Goal: Task Accomplishment & Management: Manage account settings

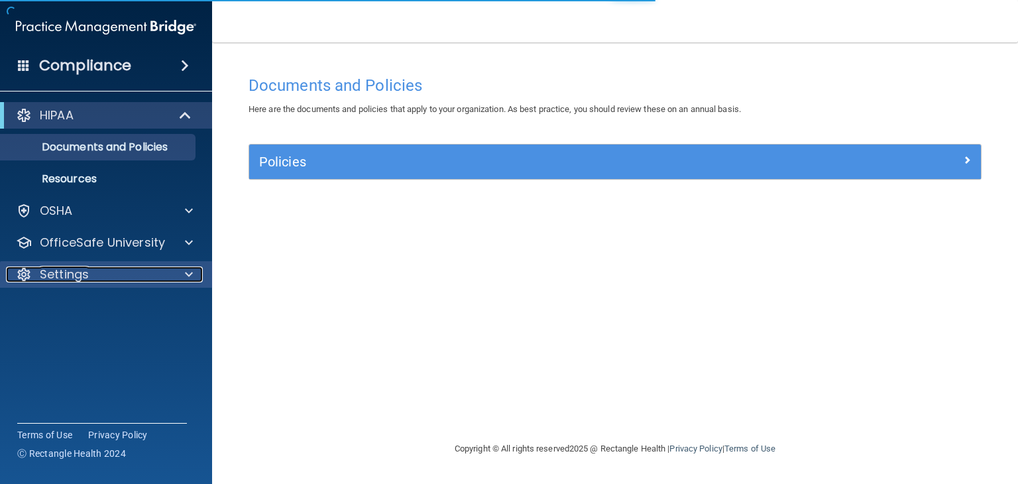
click at [111, 268] on div "Settings" at bounding box center [88, 274] width 164 height 16
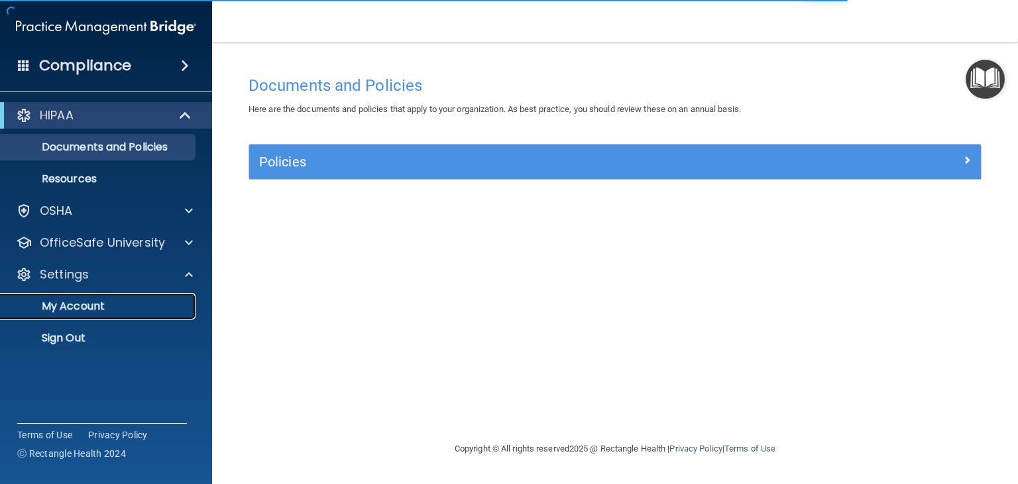
click at [86, 301] on p "My Account" at bounding box center [99, 306] width 181 height 13
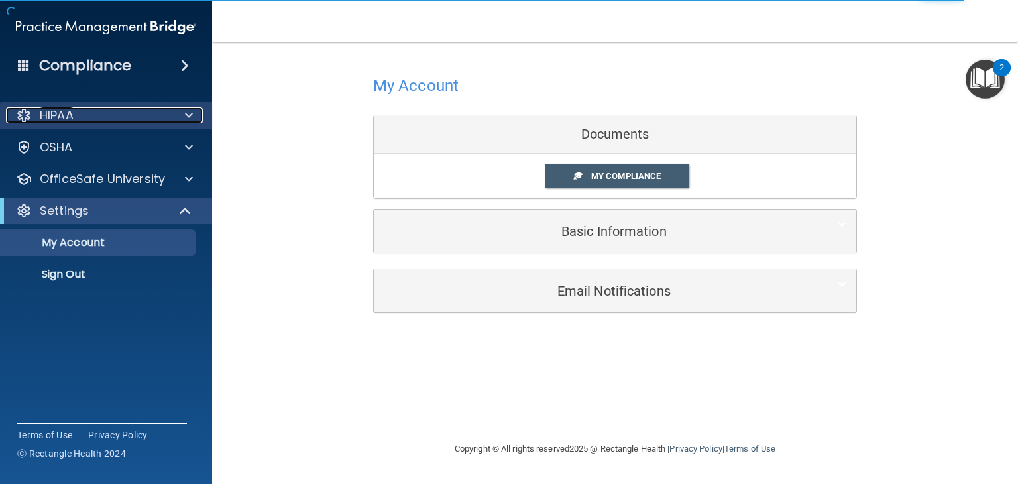
click at [72, 111] on p "HIPAA" at bounding box center [57, 115] width 34 height 16
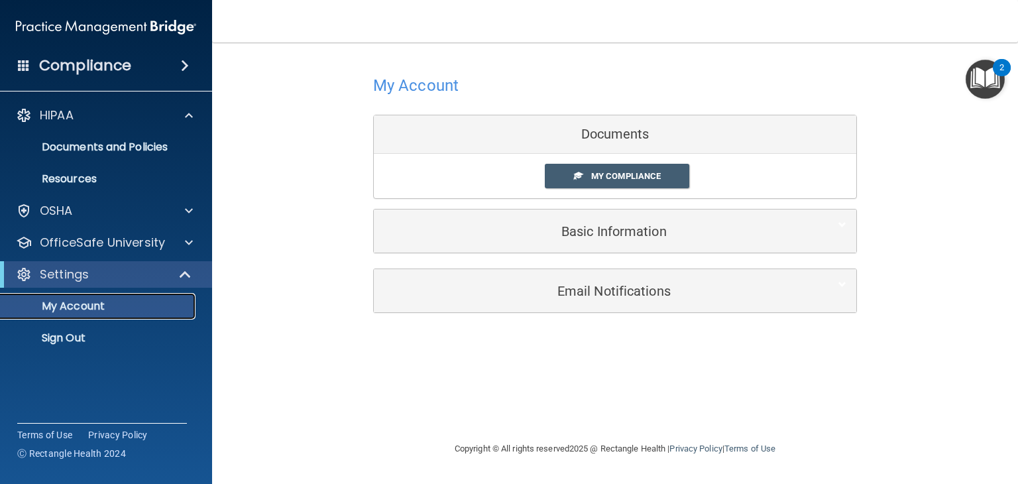
click at [63, 297] on link "My Account" at bounding box center [91, 306] width 209 height 27
click at [66, 339] on p "Sign Out" at bounding box center [99, 337] width 181 height 13
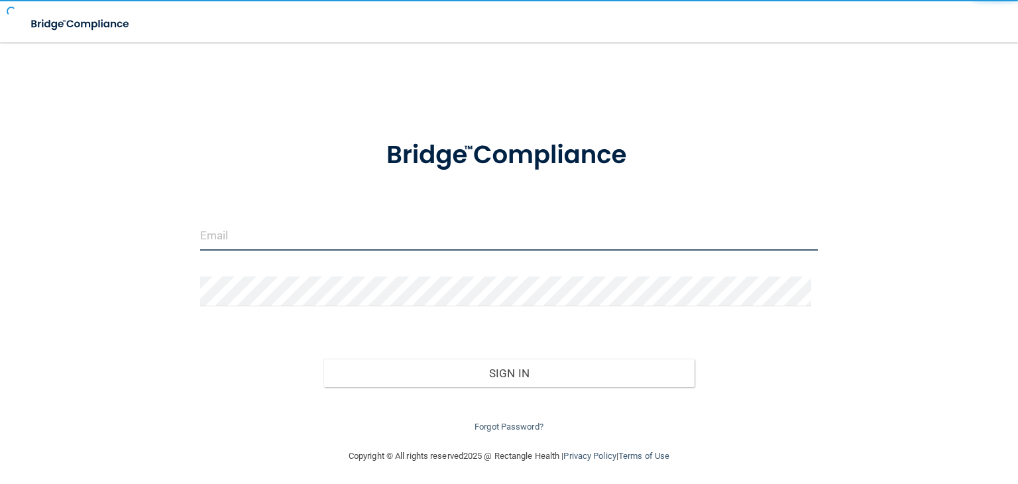
type input "[EMAIL_ADDRESS][DOMAIN_NAME]"
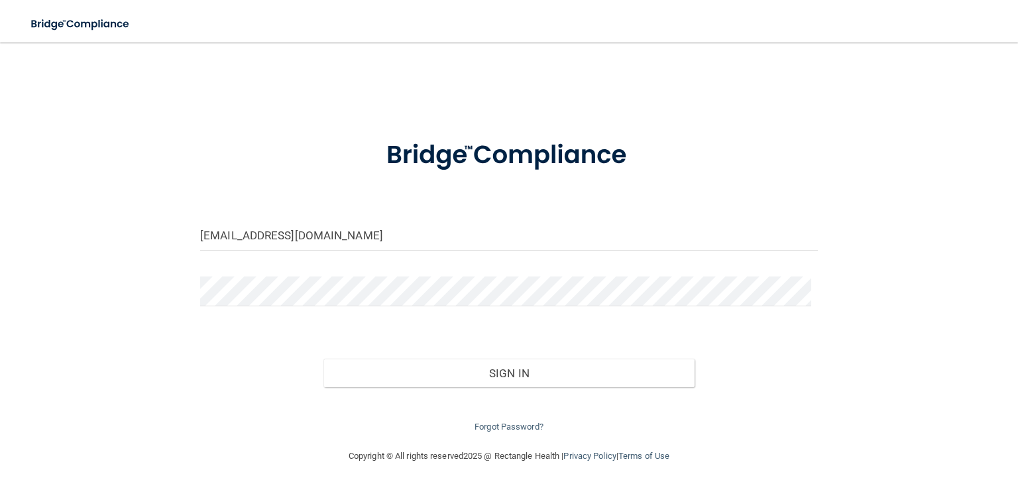
click at [543, 388] on div "Forgot Password?" at bounding box center [508, 411] width 637 height 48
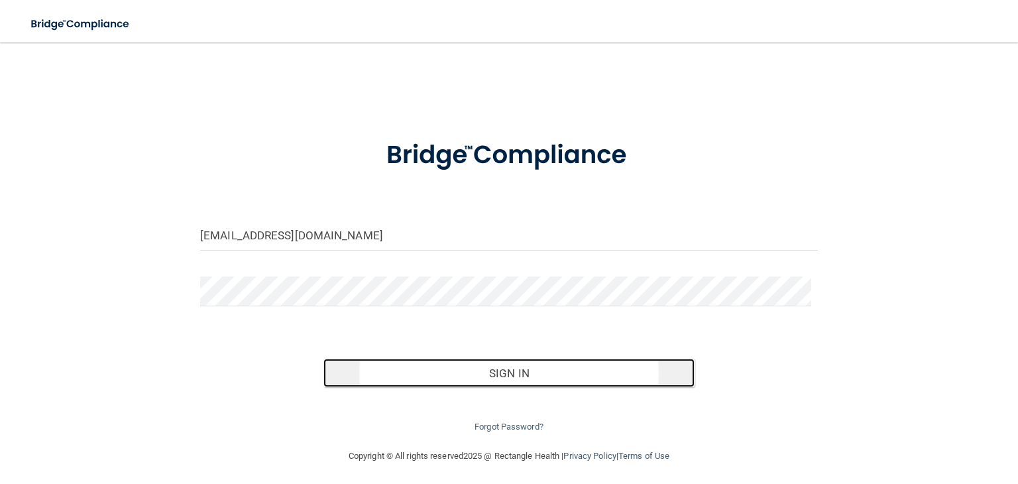
click at [527, 376] on button "Sign In" at bounding box center [508, 372] width 370 height 29
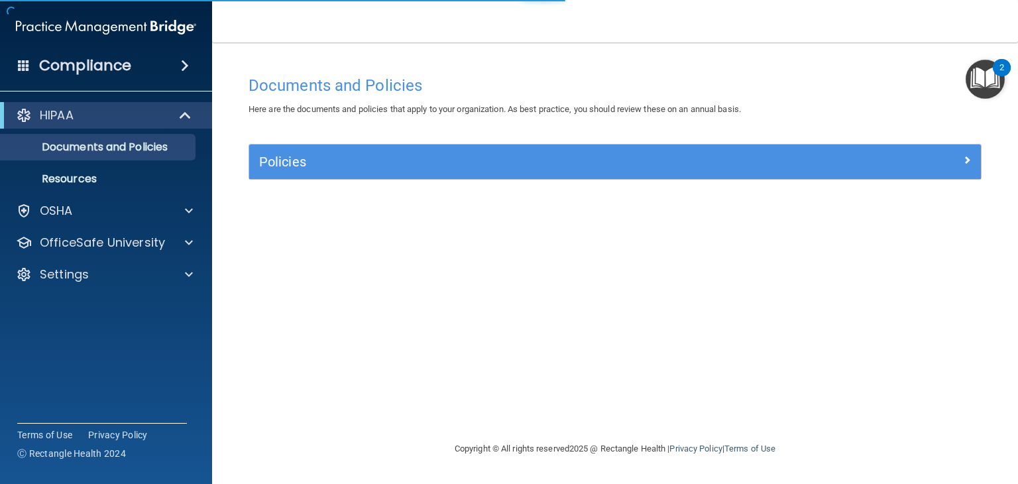
click at [181, 66] on span at bounding box center [185, 66] width 8 height 16
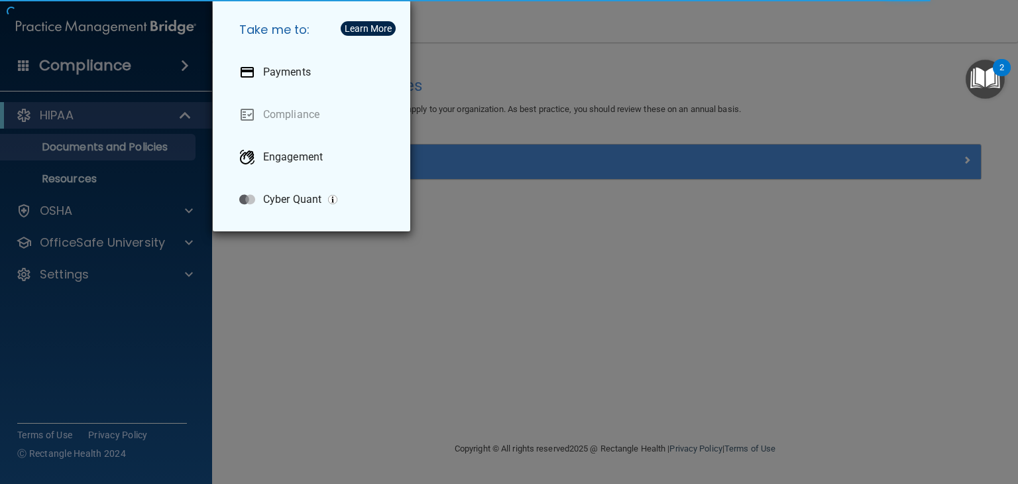
click at [115, 140] on div "Take me to: Payments Compliance Engagement Cyber Quant" at bounding box center [509, 242] width 1018 height 484
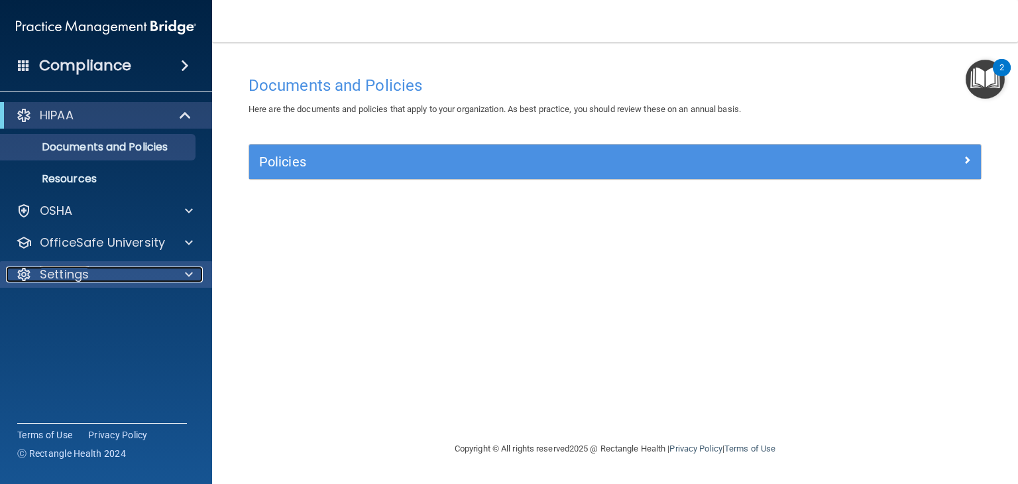
click at [77, 279] on p "Settings" at bounding box center [64, 274] width 49 height 16
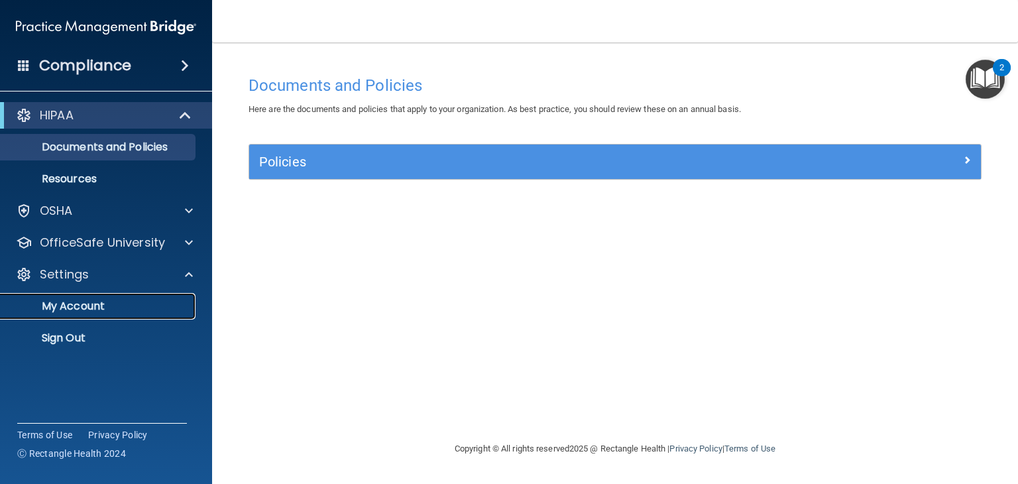
click at [78, 304] on p "My Account" at bounding box center [99, 306] width 181 height 13
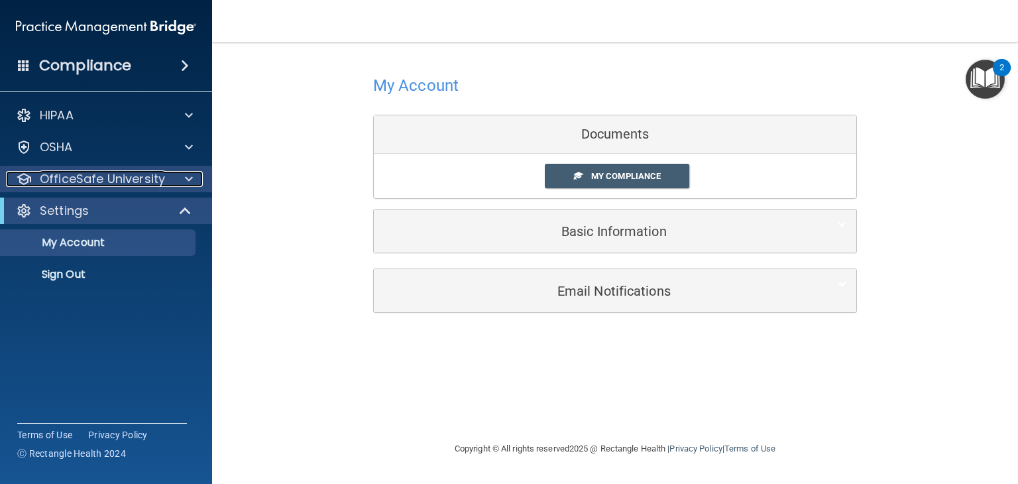
click at [57, 180] on p "OfficeSafe University" at bounding box center [102, 179] width 125 height 16
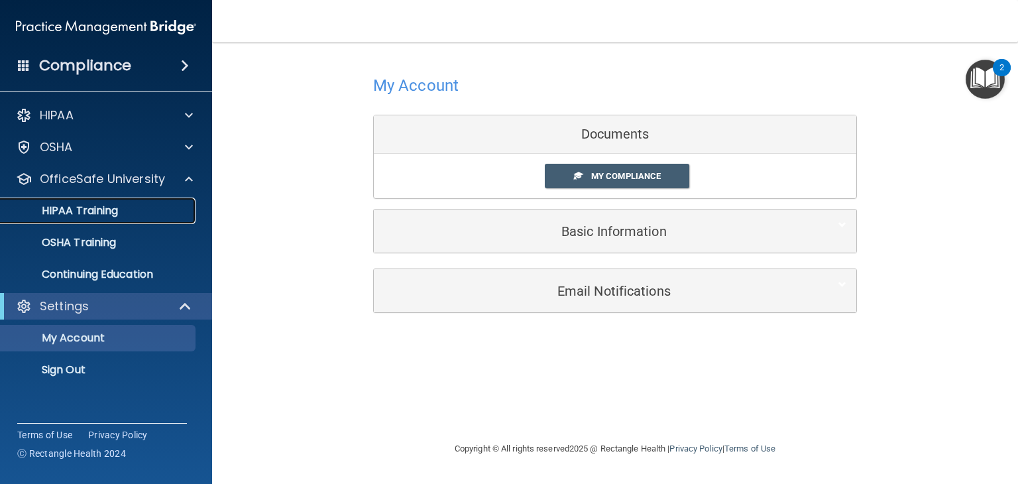
click at [66, 215] on p "HIPAA Training" at bounding box center [63, 210] width 109 height 13
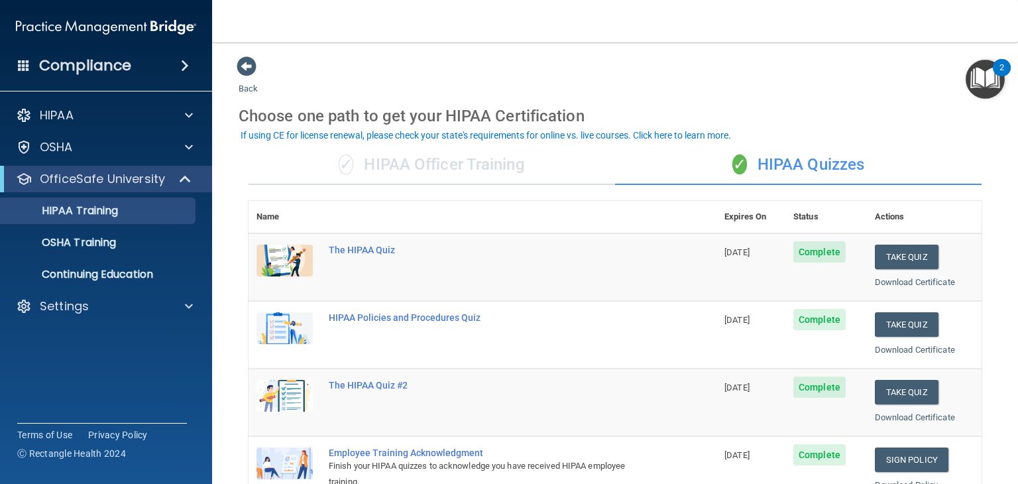
click at [406, 156] on div "✓ HIPAA Officer Training" at bounding box center [431, 165] width 366 height 40
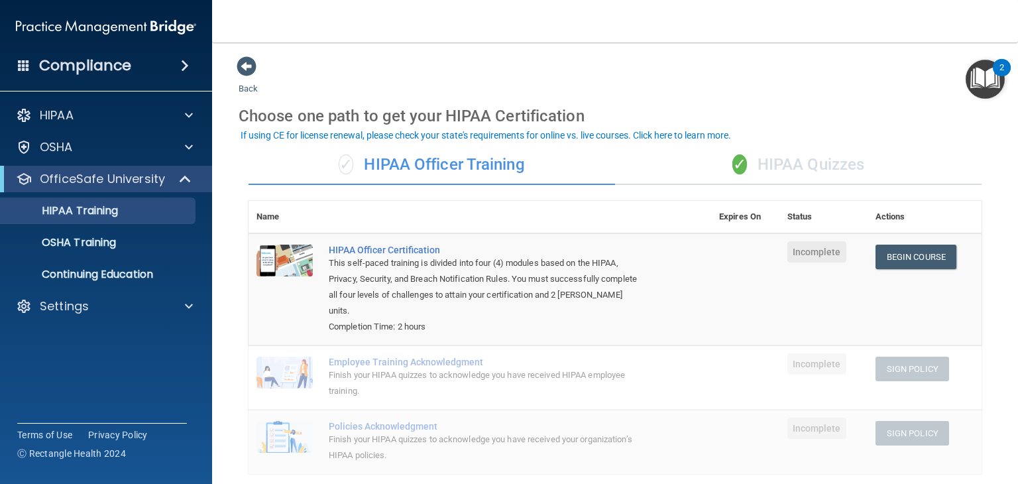
click at [187, 67] on span at bounding box center [185, 66] width 8 height 16
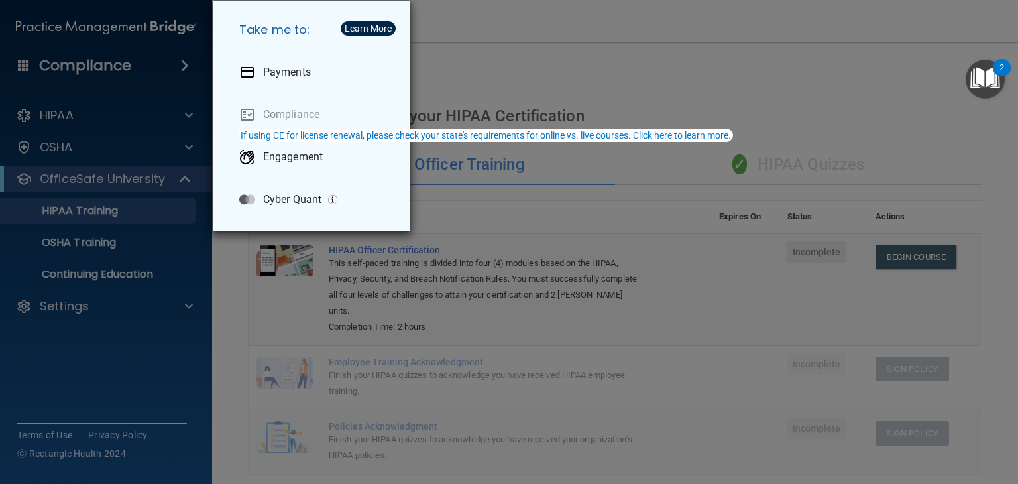
click at [137, 117] on div "Take me to: Payments Compliance Engagement Cyber Quant" at bounding box center [509, 242] width 1018 height 484
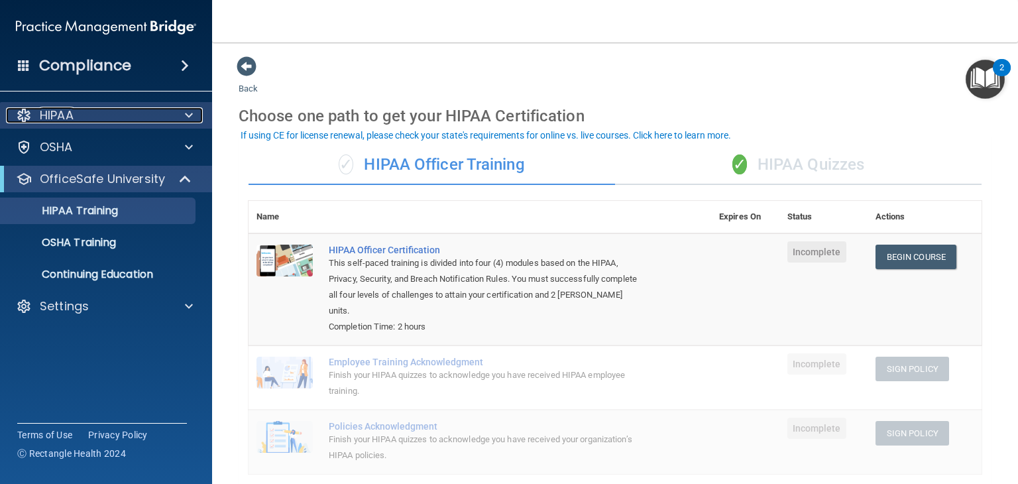
click at [180, 117] on div at bounding box center [186, 115] width 33 height 16
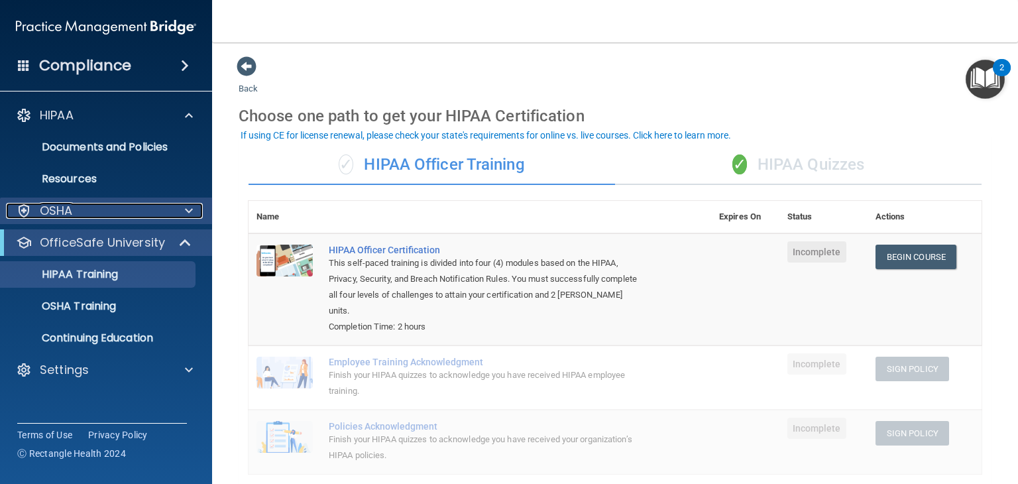
click at [190, 210] on span at bounding box center [189, 211] width 8 height 16
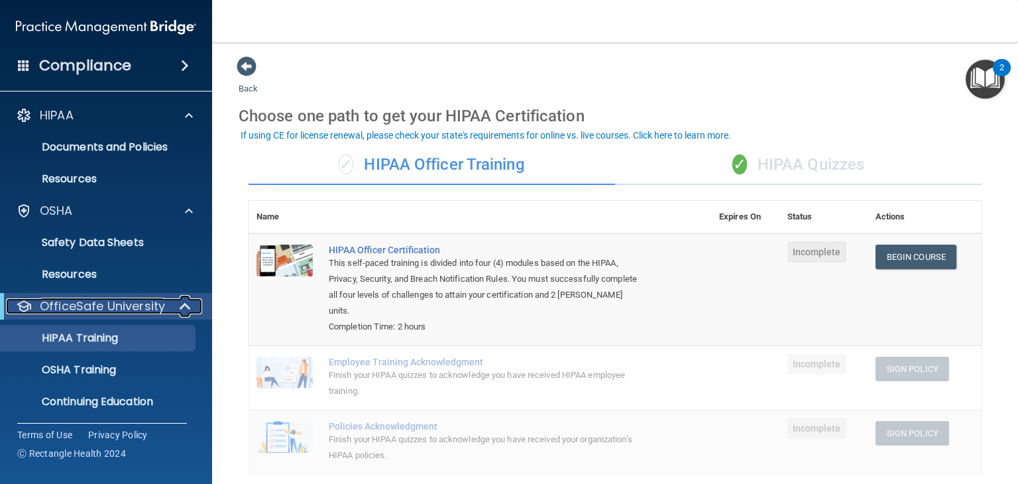
click at [172, 299] on div at bounding box center [186, 306] width 32 height 16
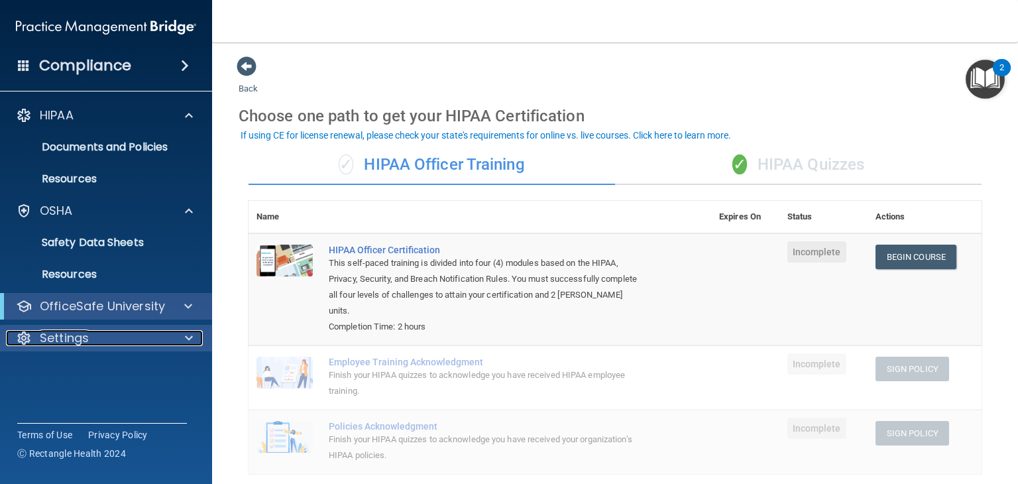
click at [75, 345] on p "Settings" at bounding box center [64, 338] width 49 height 16
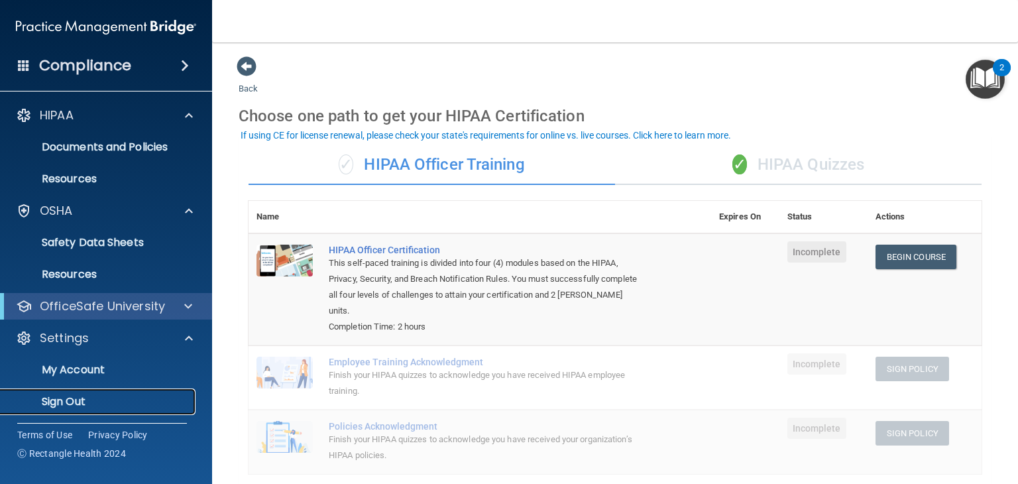
click at [64, 395] on p "Sign Out" at bounding box center [99, 401] width 181 height 13
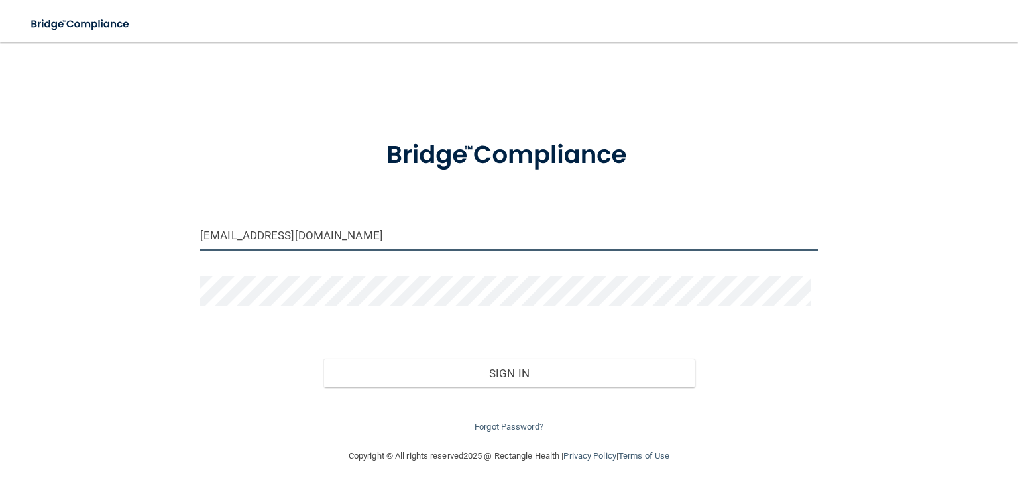
click at [327, 239] on input "[EMAIL_ADDRESS][DOMAIN_NAME]" at bounding box center [509, 236] width 618 height 30
type input "[EMAIL_ADDRESS][DOMAIN_NAME]"
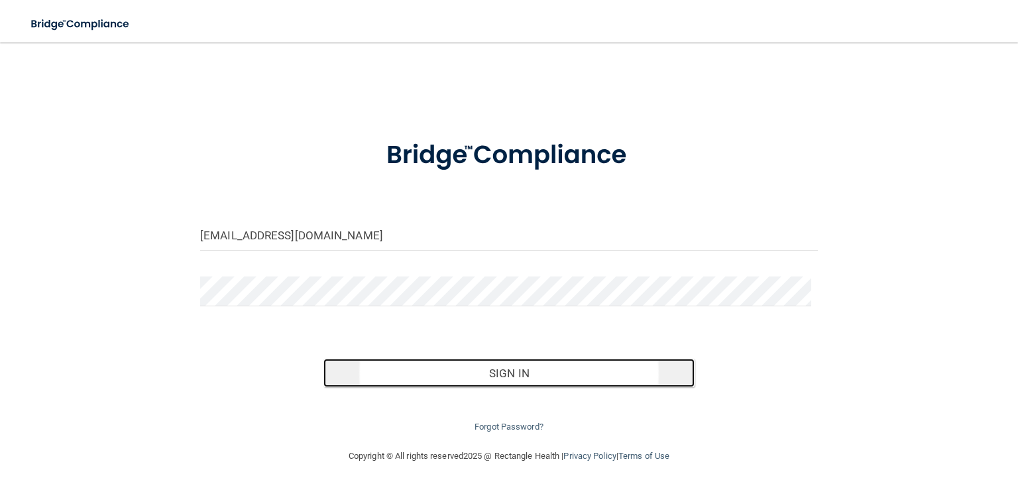
click at [464, 369] on button "Sign In" at bounding box center [508, 372] width 370 height 29
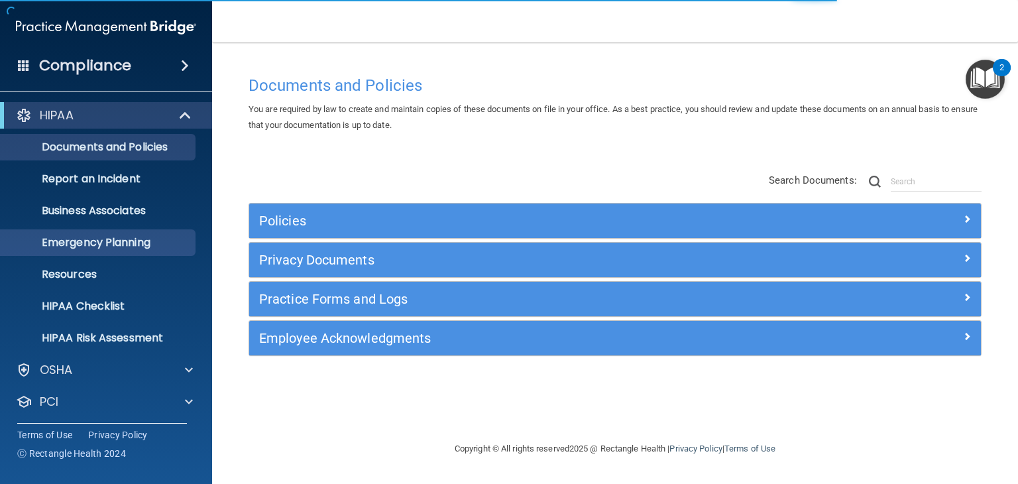
scroll to position [66, 0]
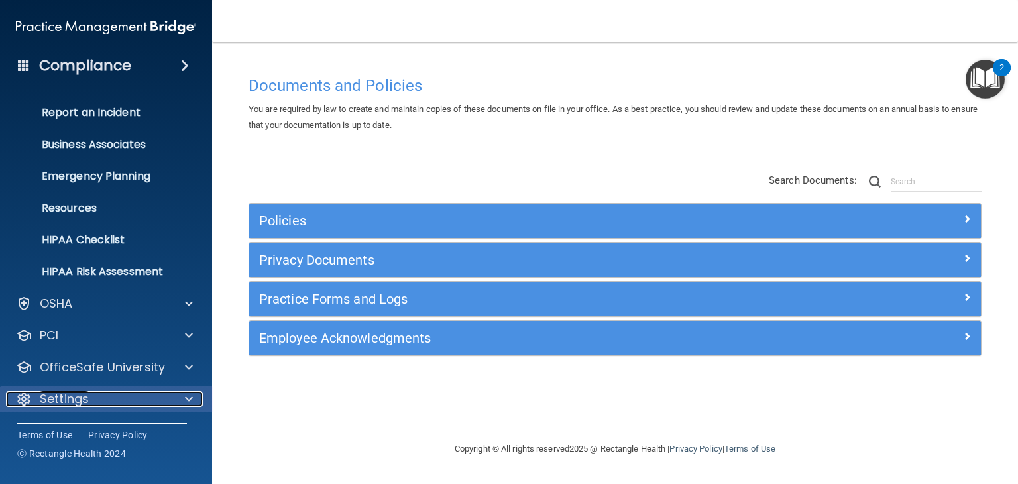
click at [72, 400] on p "Settings" at bounding box center [64, 399] width 49 height 16
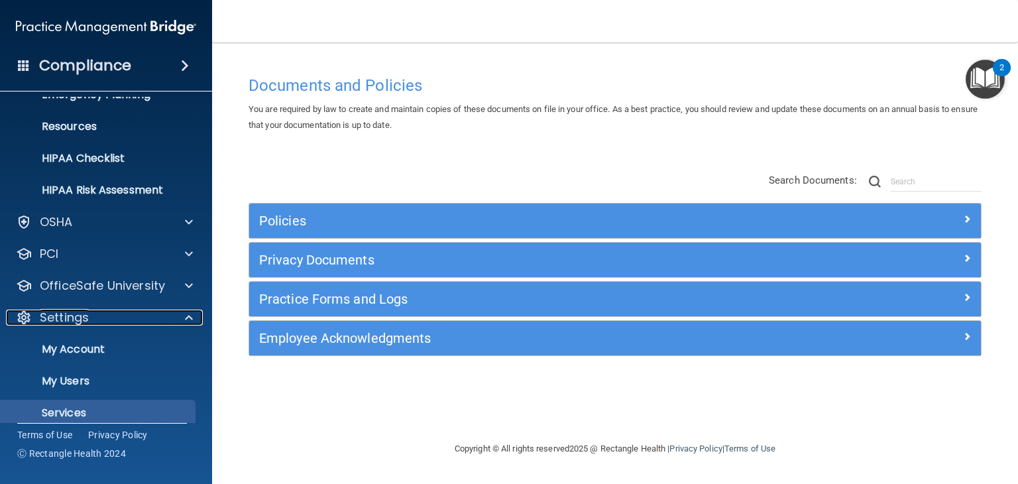
scroll to position [193, 0]
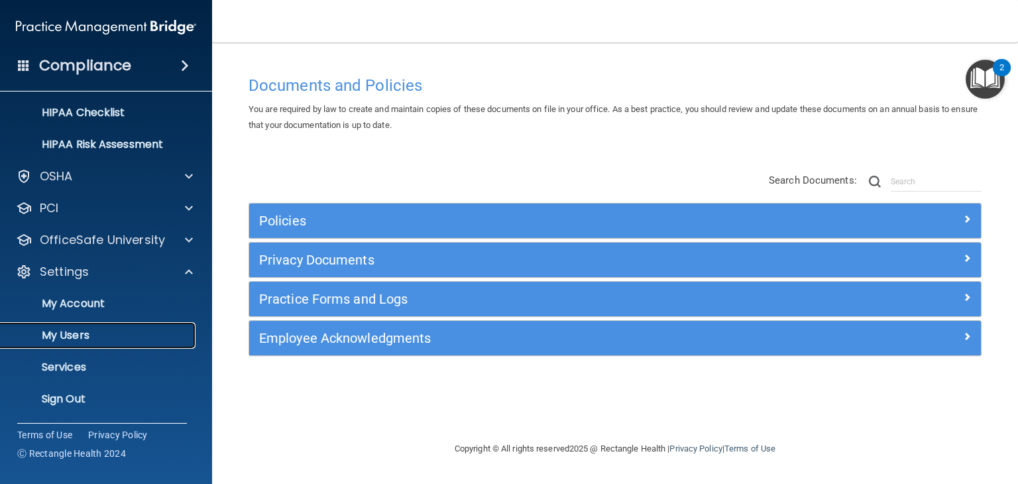
click at [83, 338] on p "My Users" at bounding box center [99, 335] width 181 height 13
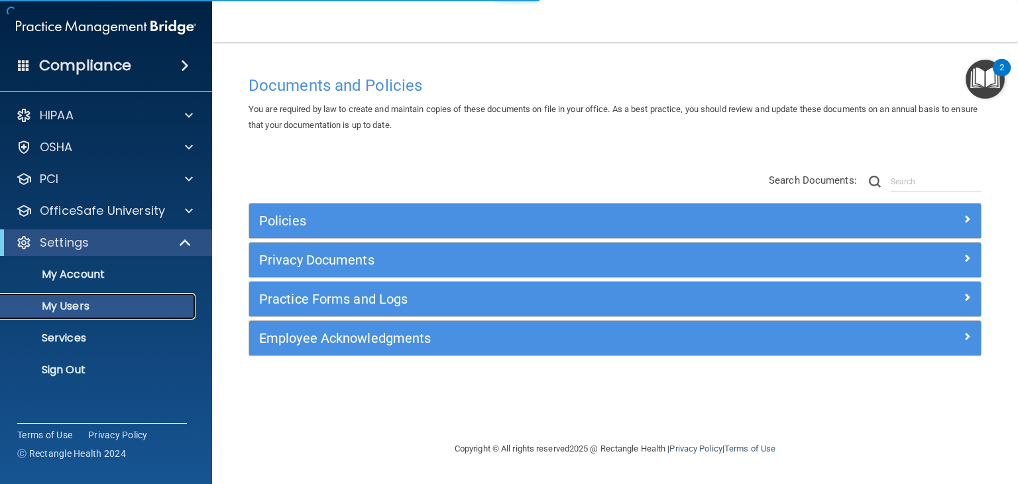
select select "20"
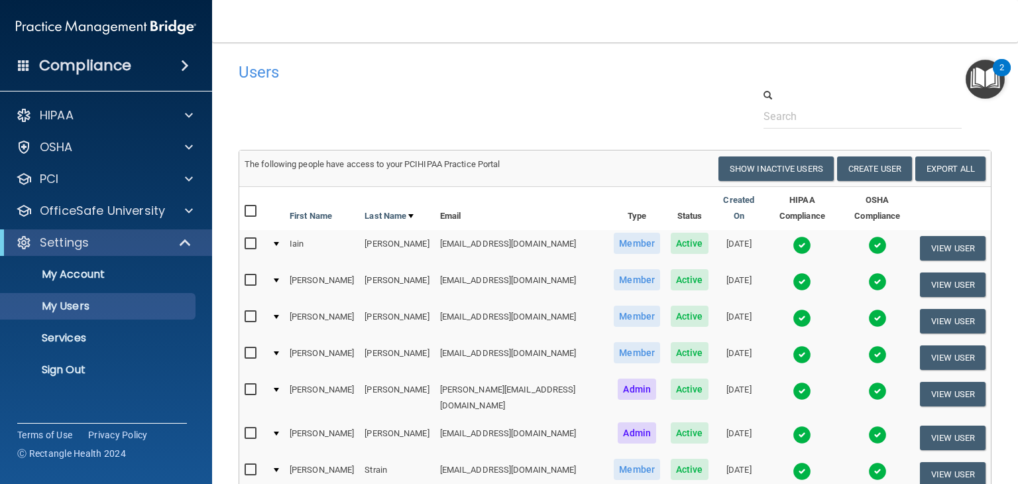
click at [245, 348] on input "checkbox" at bounding box center [252, 353] width 15 height 11
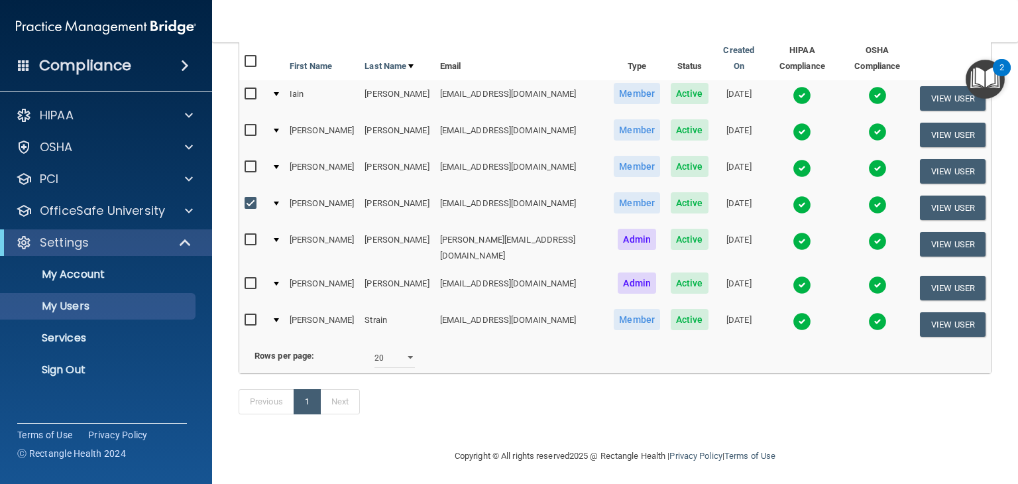
scroll to position [153, 0]
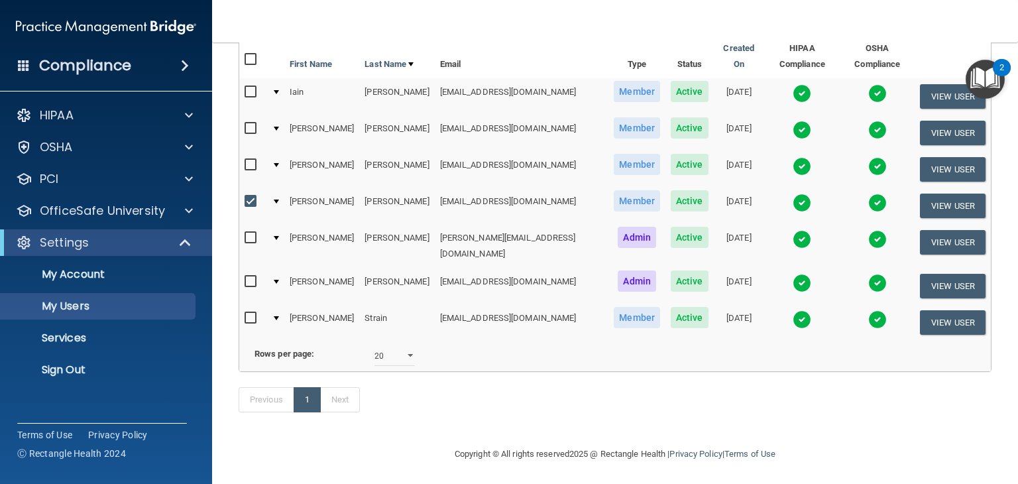
click at [253, 196] on input "checkbox" at bounding box center [252, 201] width 15 height 11
checkbox input "false"
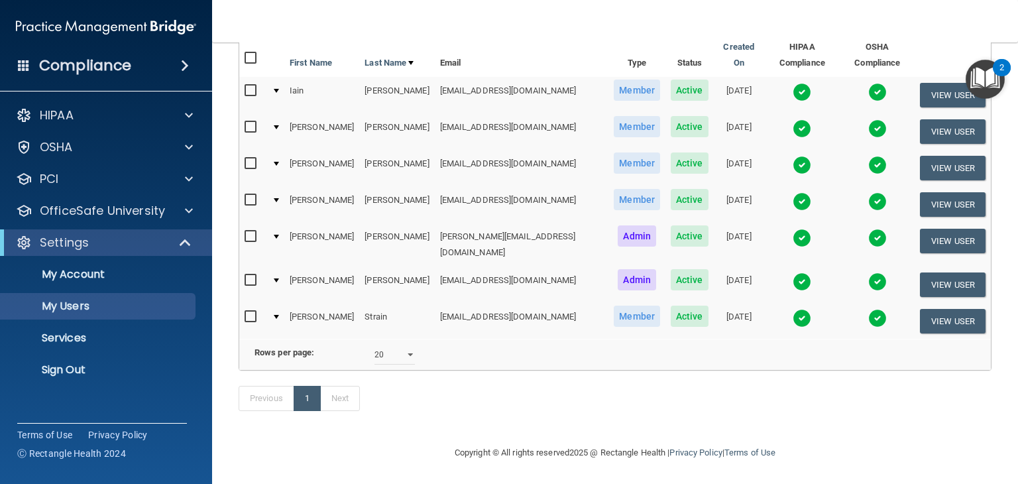
scroll to position [152, 0]
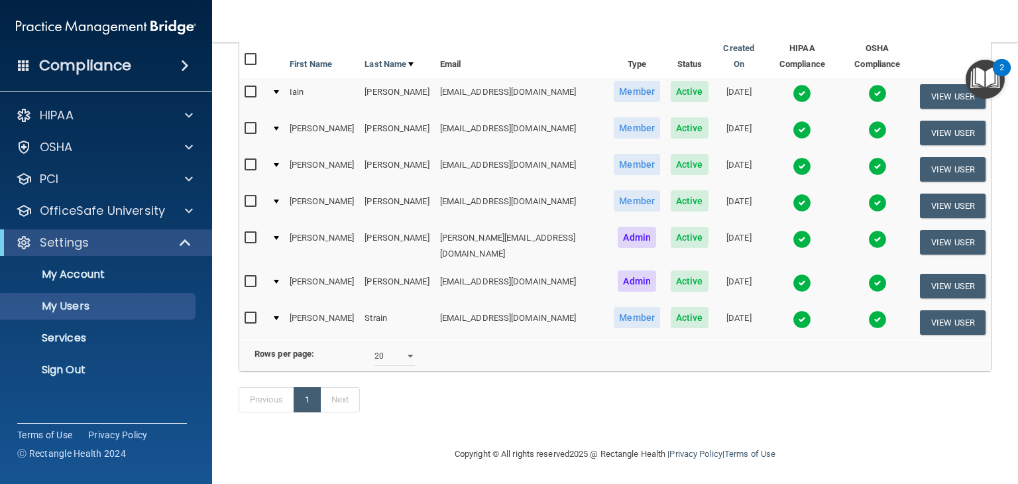
click at [276, 199] on div at bounding box center [276, 201] width 5 height 4
click at [944, 193] on button "View User" at bounding box center [953, 205] width 66 height 25
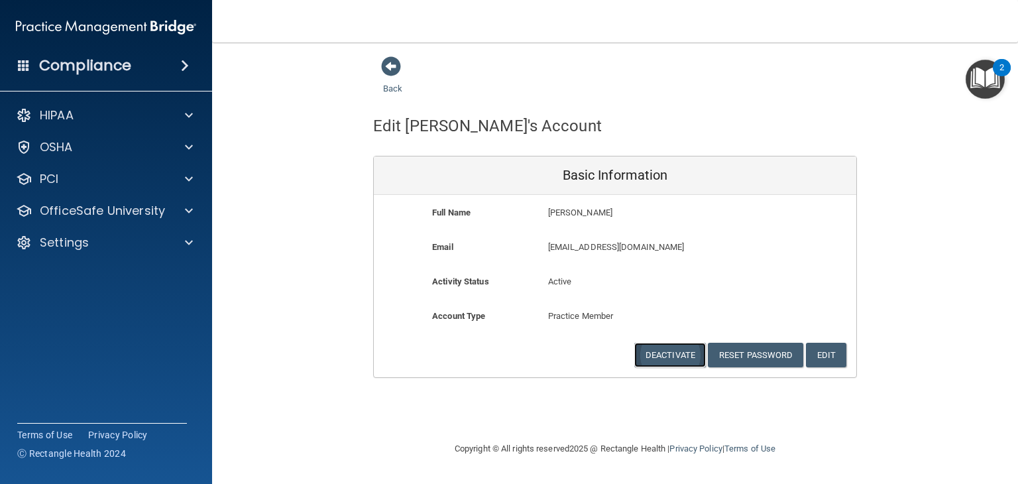
click at [667, 359] on button "Deactivate" at bounding box center [670, 355] width 72 height 25
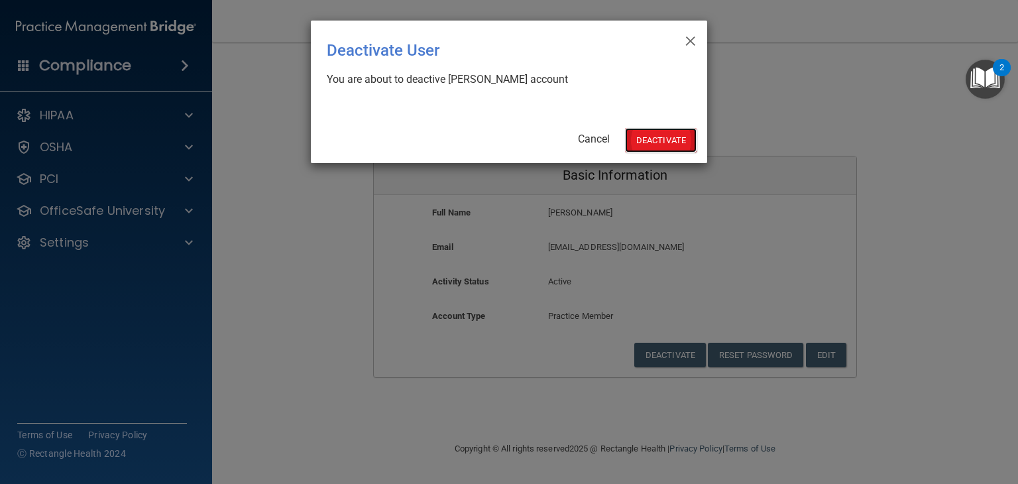
click at [652, 136] on button "Deactivate" at bounding box center [661, 140] width 72 height 25
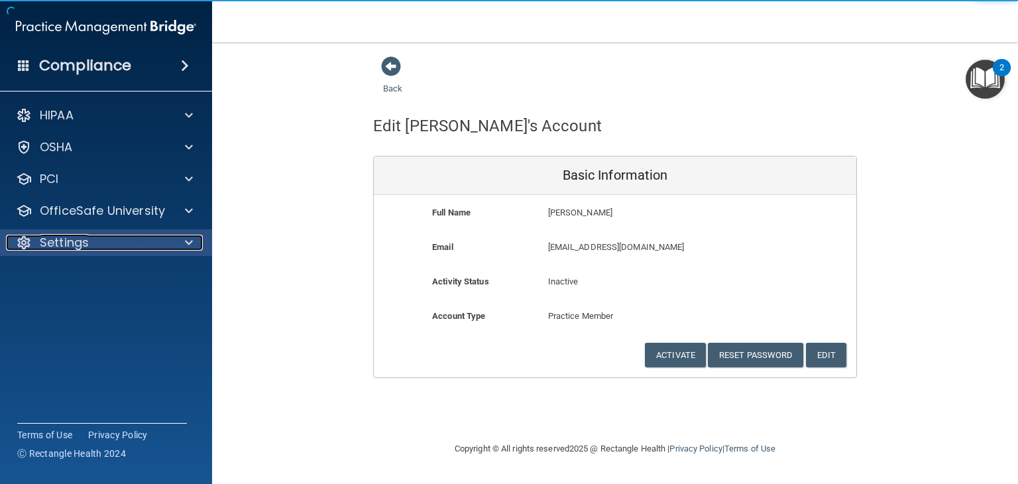
click at [78, 242] on p "Settings" at bounding box center [64, 243] width 49 height 16
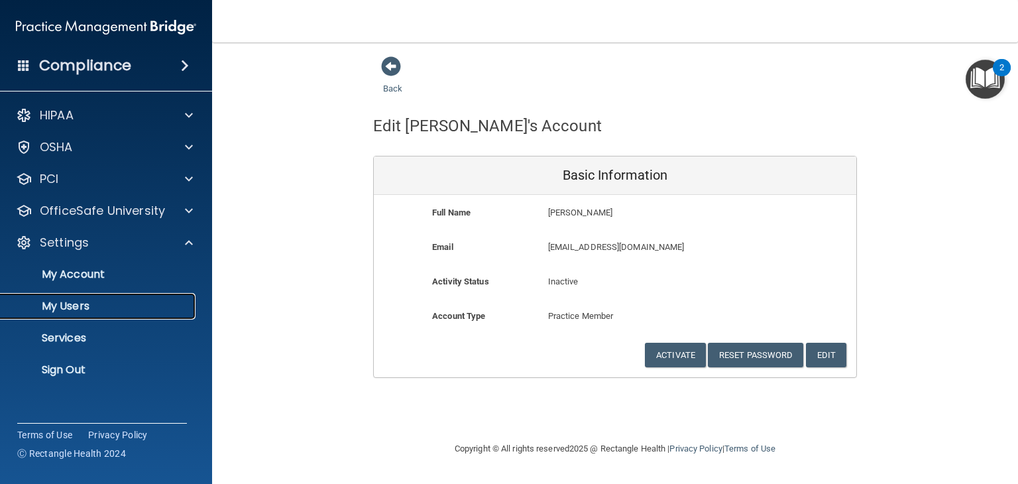
click at [58, 300] on p "My Users" at bounding box center [99, 306] width 181 height 13
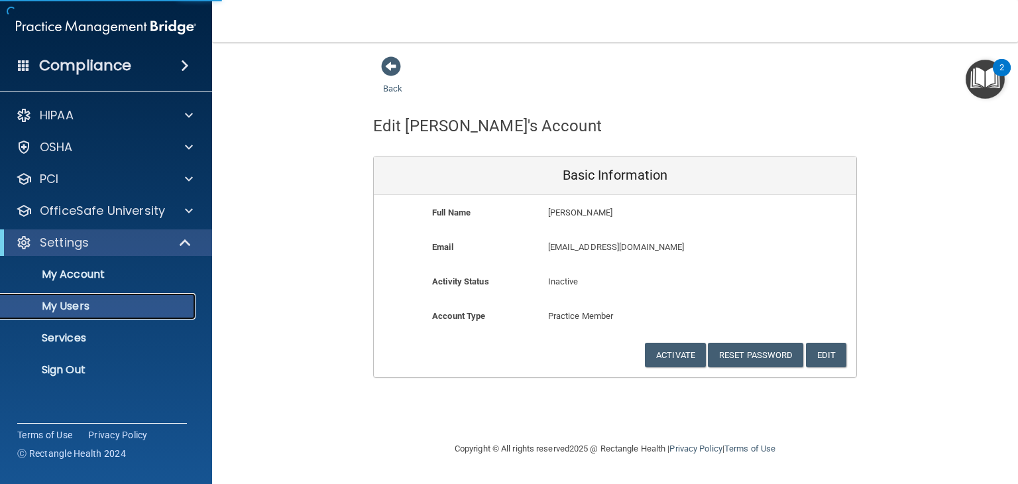
select select "20"
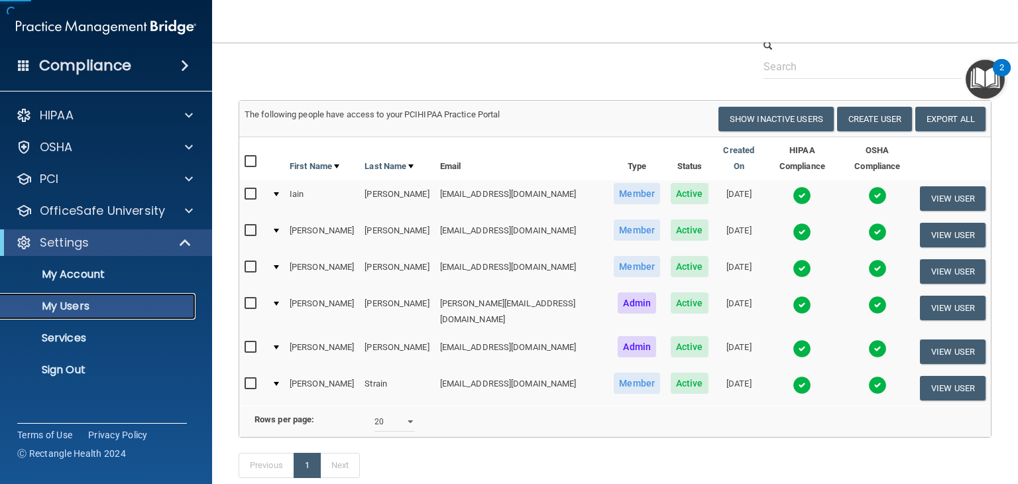
scroll to position [116, 0]
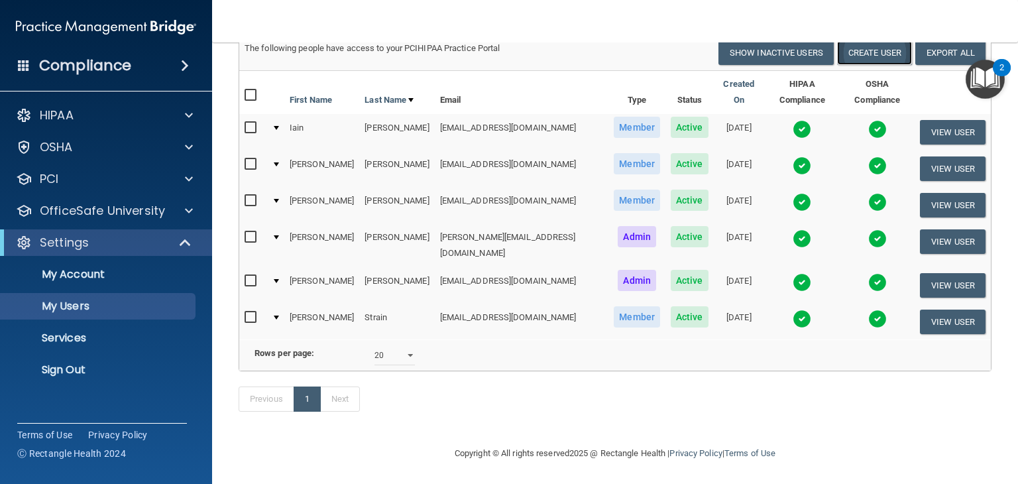
click at [853, 51] on button "Create User" at bounding box center [874, 52] width 75 height 25
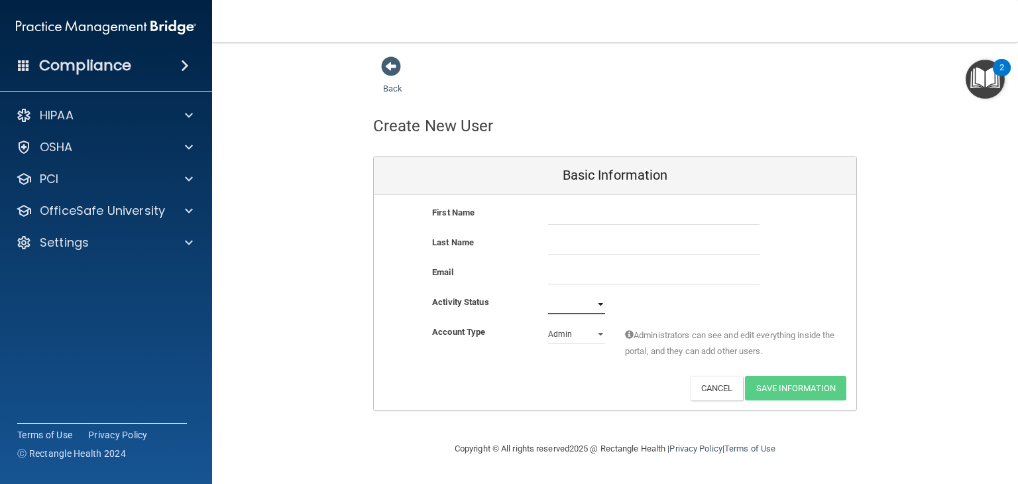
click at [597, 302] on select "Active Inactive" at bounding box center [576, 304] width 57 height 20
select select "active"
click at [548, 294] on select "Active Inactive" at bounding box center [576, 304] width 57 height 20
click at [599, 335] on select "Admin Member" at bounding box center [576, 334] width 57 height 20
select select "practice_member"
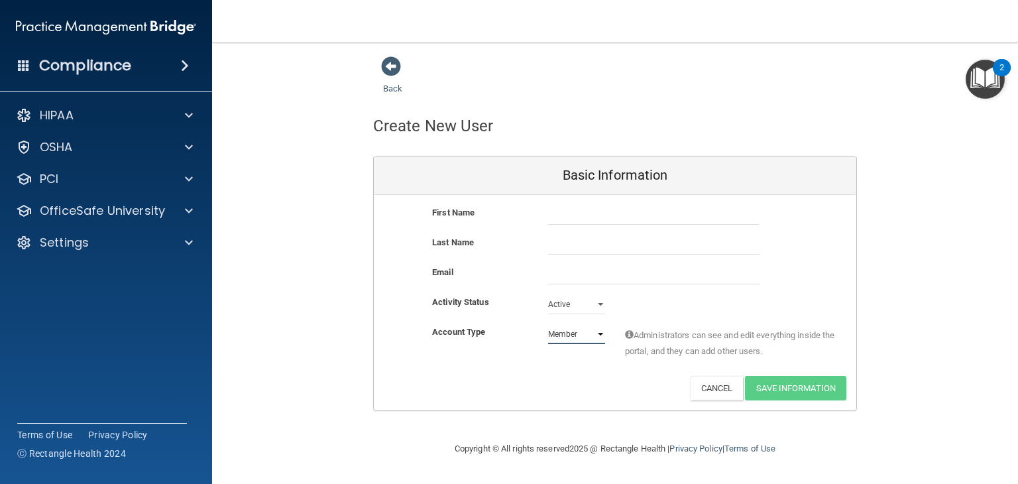
click at [548, 324] on select "Admin Member" at bounding box center [576, 334] width 57 height 20
click at [986, 176] on div "Back Create New User Basic Information First Name Last Name Email Activity Stat…" at bounding box center [615, 233] width 753 height 355
click at [592, 216] on input "text" at bounding box center [653, 215] width 211 height 20
type input "Ava"
type input "[PERSON_NAME]"
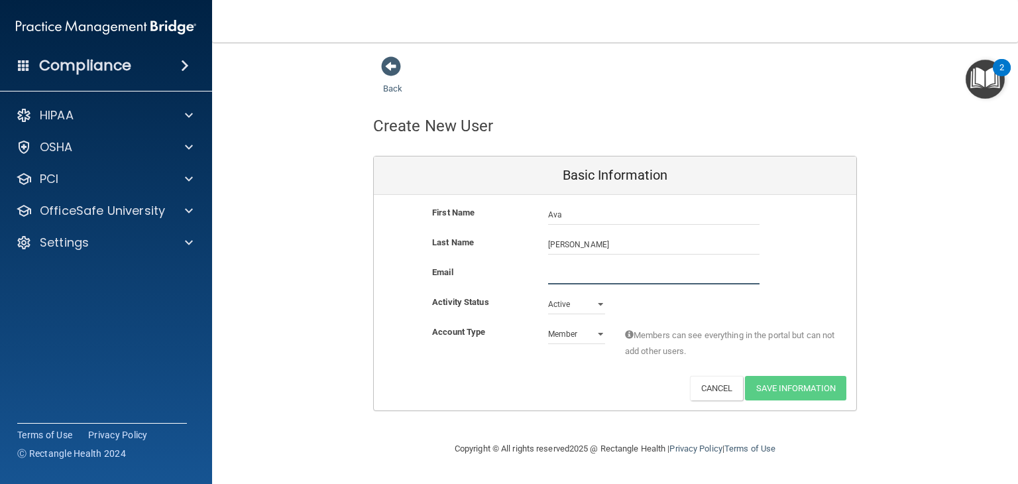
click at [563, 276] on input "email" at bounding box center [653, 274] width 211 height 20
paste input ""avaprocopio@gmail.com" <avaprocopio@gmail.com>"
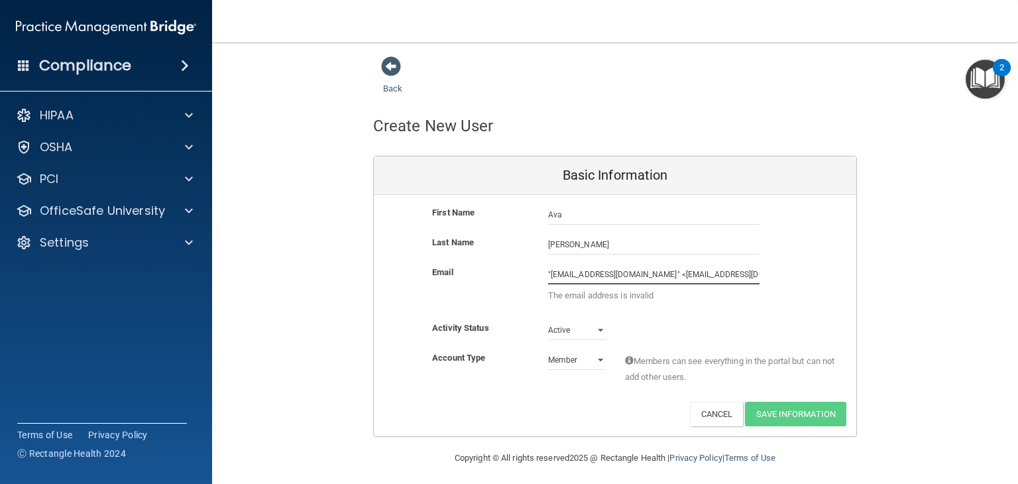
click at [710, 279] on input ""avaprocopio@gmail.com" <avaprocopio@gmail.com>" at bounding box center [653, 274] width 211 height 20
click at [743, 275] on input ""avaprocopio@gmail.com" <avaprocopio@gmail.com>" at bounding box center [653, 274] width 211 height 20
click at [548, 274] on input ""avaprocopio@gmail.com" at bounding box center [653, 274] width 211 height 20
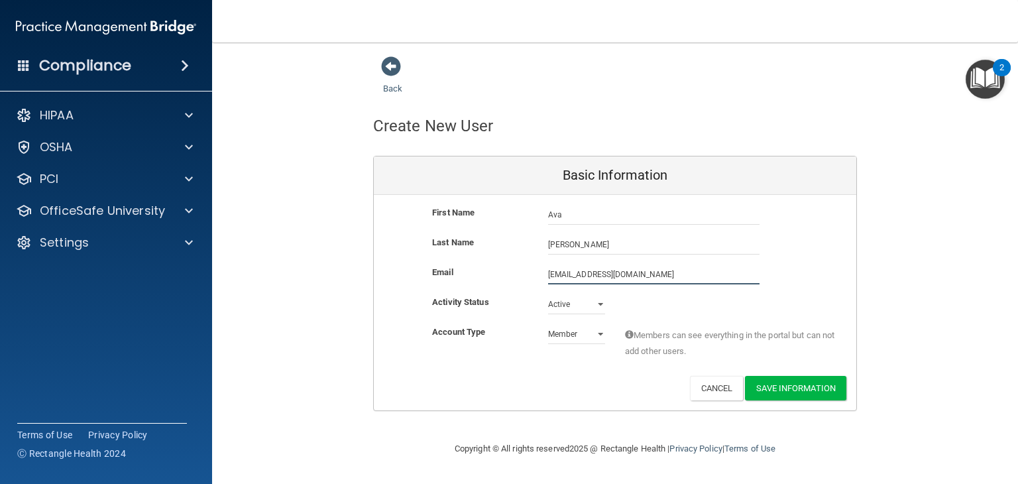
type input "[EMAIL_ADDRESS][DOMAIN_NAME]"
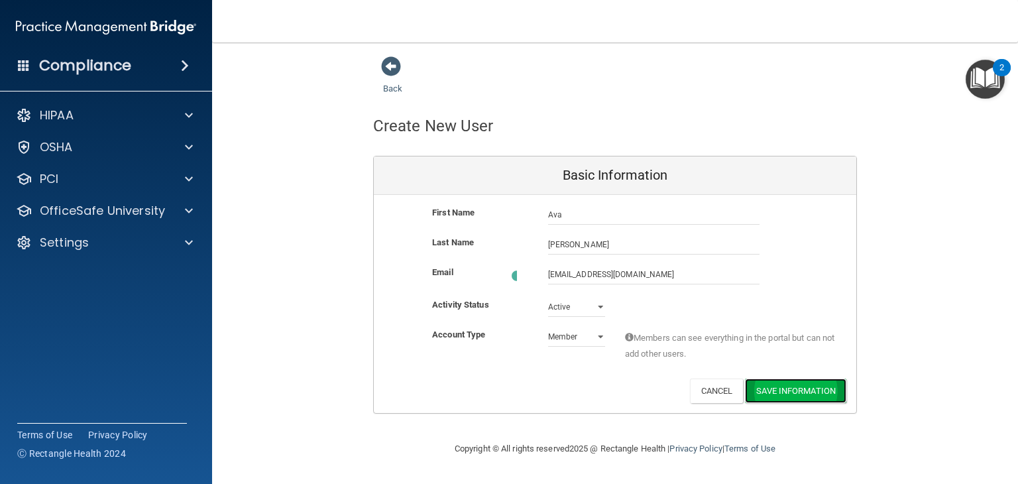
click at [779, 391] on button "Save Information" at bounding box center [795, 390] width 101 height 25
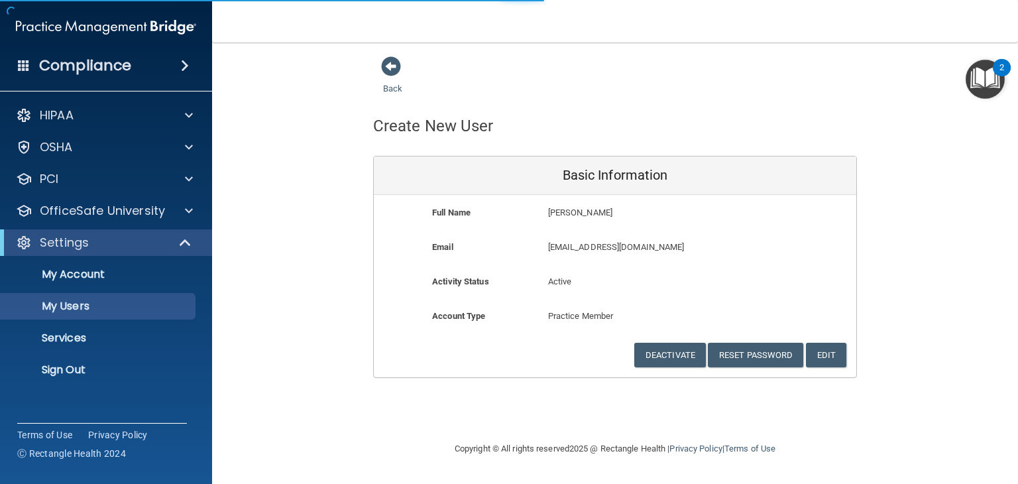
select select "20"
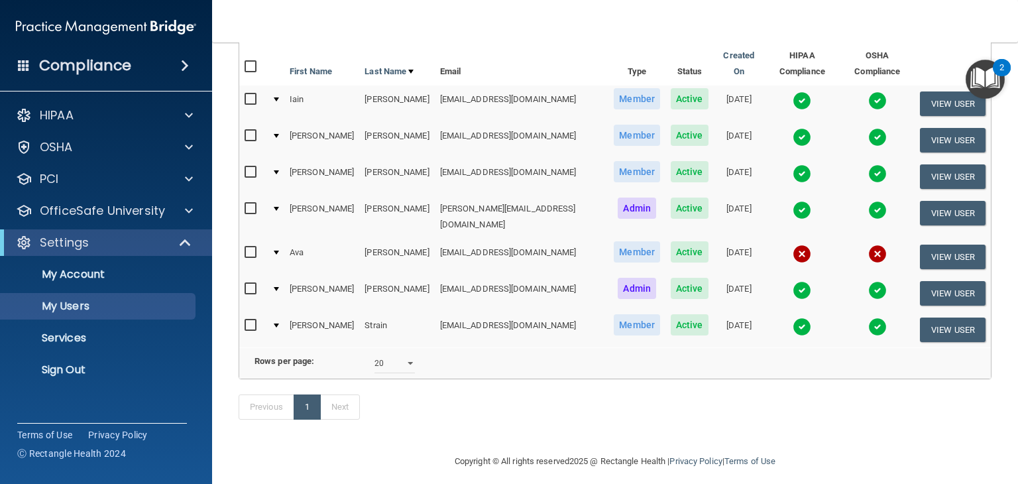
scroll to position [203, 0]
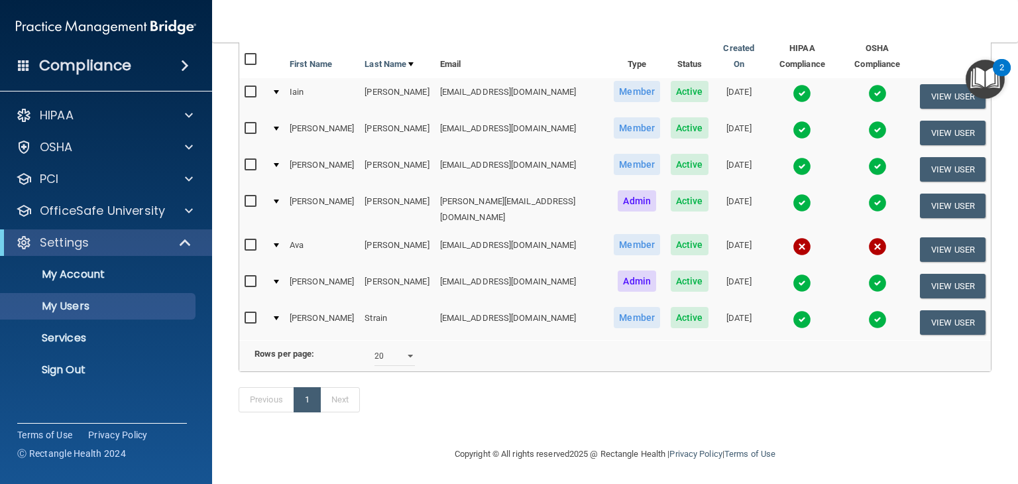
click at [248, 240] on input "checkbox" at bounding box center [252, 245] width 15 height 11
checkbox input "true"
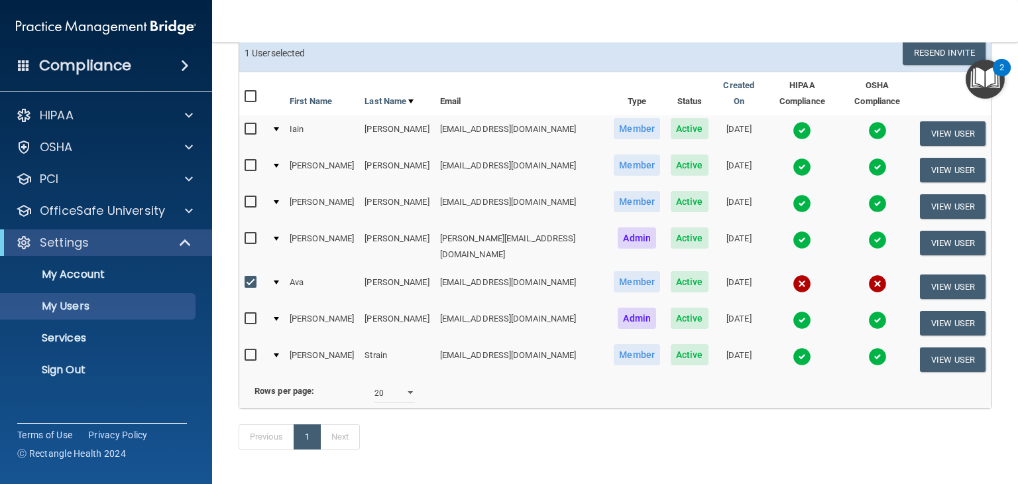
scroll to position [138, 0]
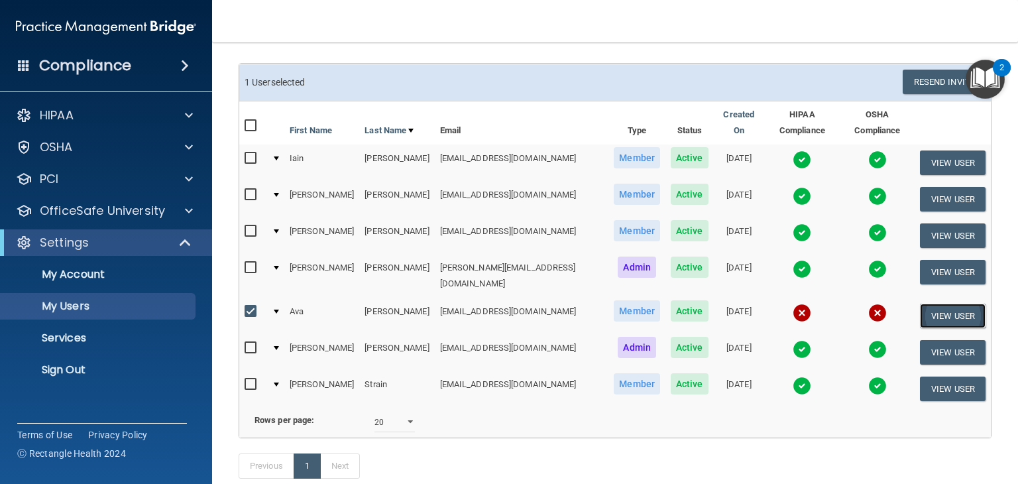
click at [922, 303] on button "View User" at bounding box center [953, 315] width 66 height 25
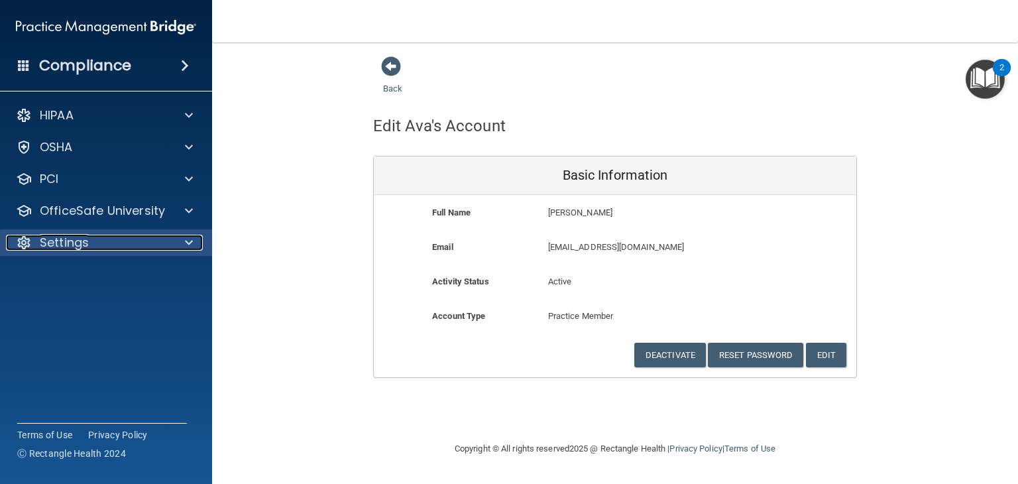
click at [73, 245] on p "Settings" at bounding box center [64, 243] width 49 height 16
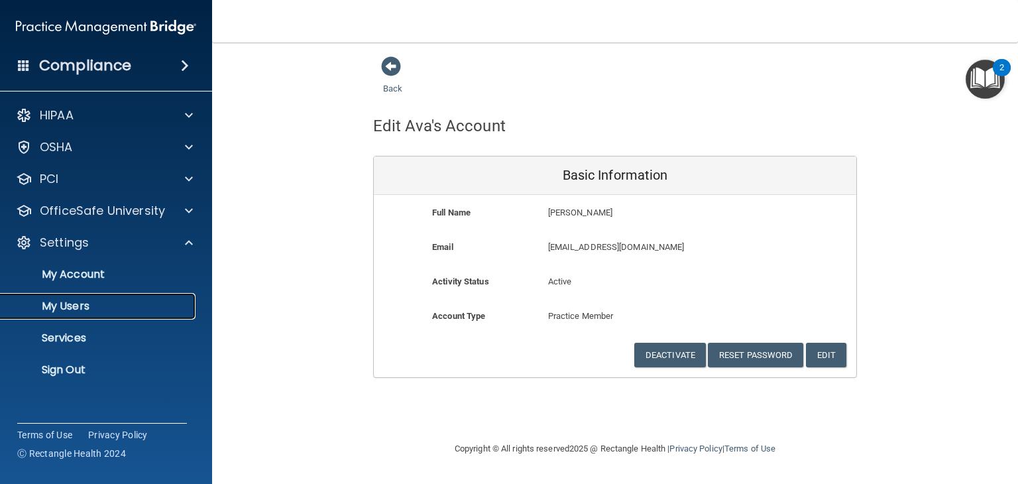
click at [56, 300] on p "My Users" at bounding box center [99, 306] width 181 height 13
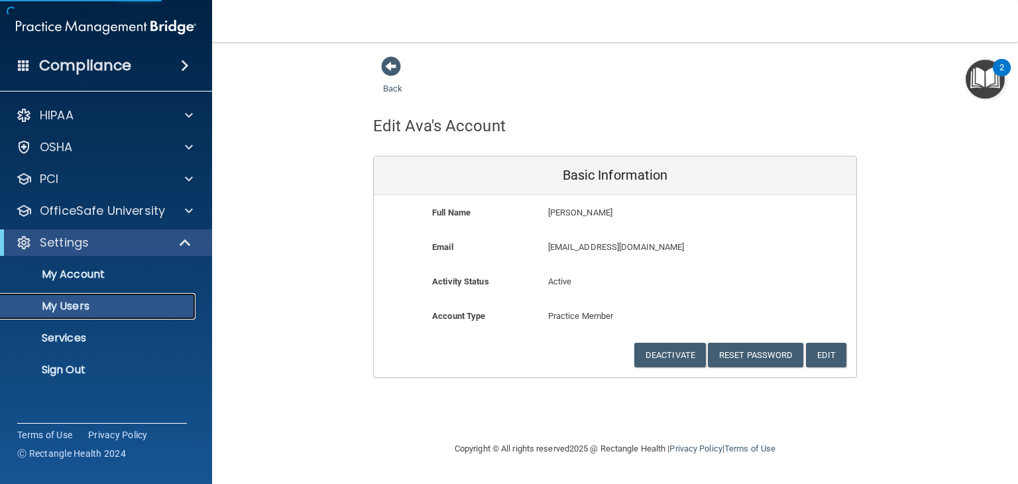
select select "20"
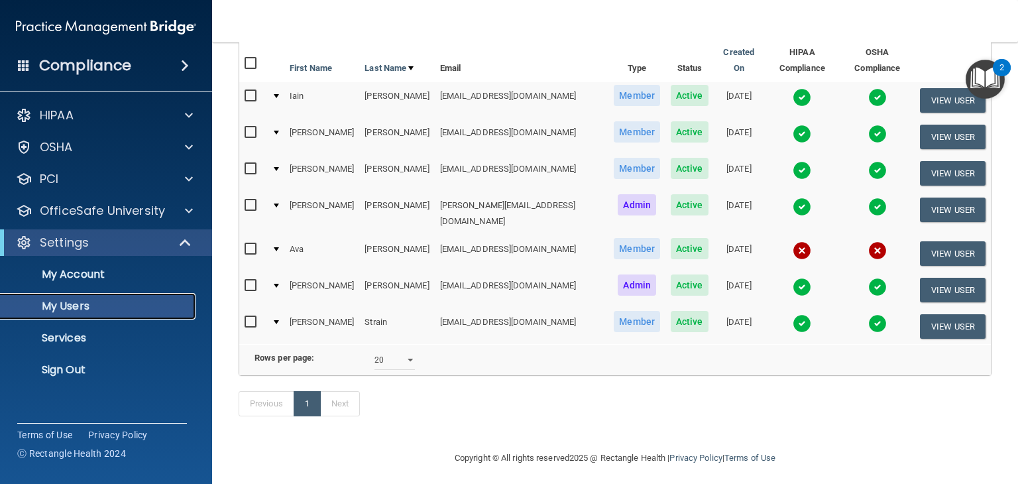
scroll to position [152, 0]
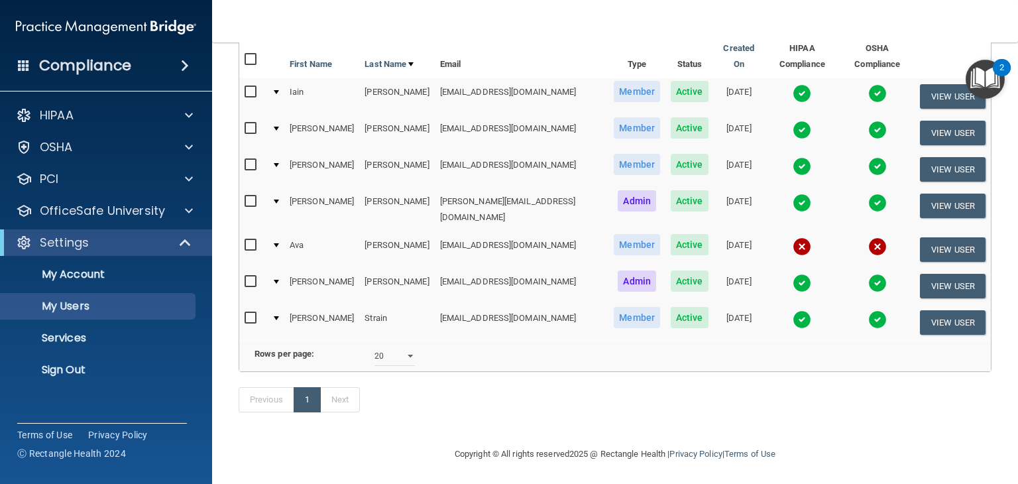
click at [181, 70] on span at bounding box center [185, 66] width 8 height 16
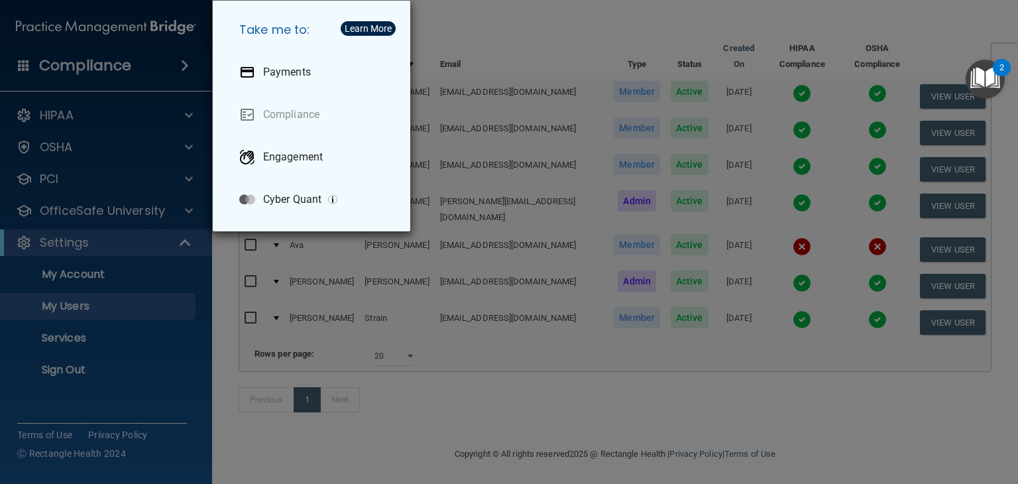
click at [94, 119] on div "Take me to: Payments Compliance Engagement Cyber Quant" at bounding box center [509, 242] width 1018 height 484
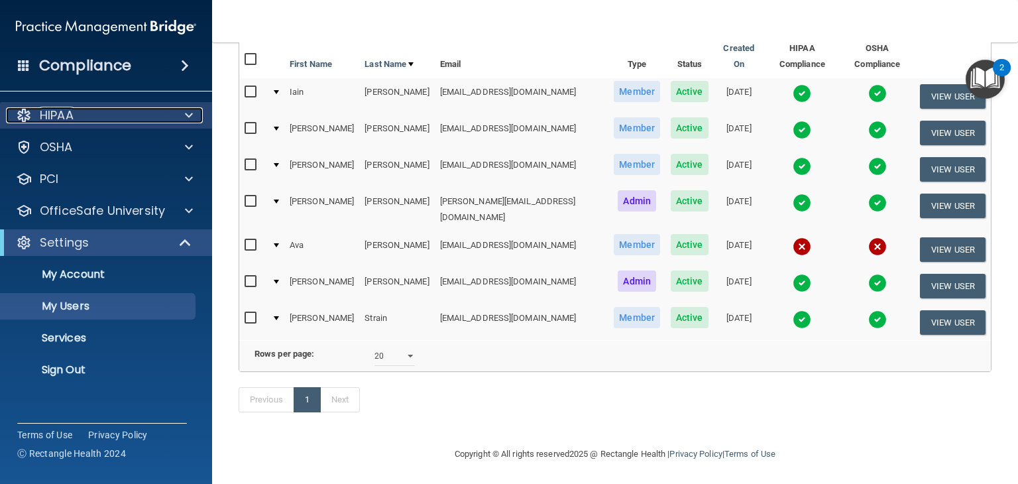
click at [68, 118] on p "HIPAA" at bounding box center [57, 115] width 34 height 16
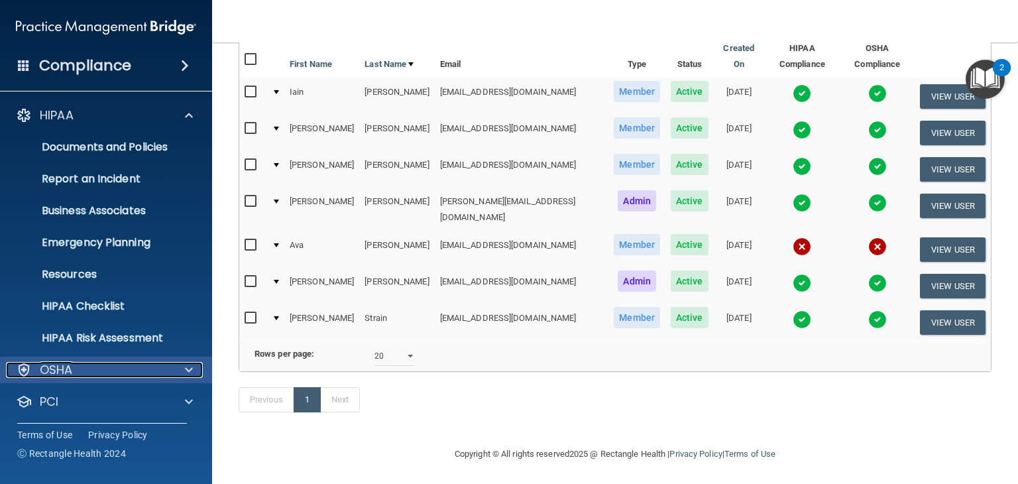
click at [97, 366] on div "OSHA" at bounding box center [88, 370] width 164 height 16
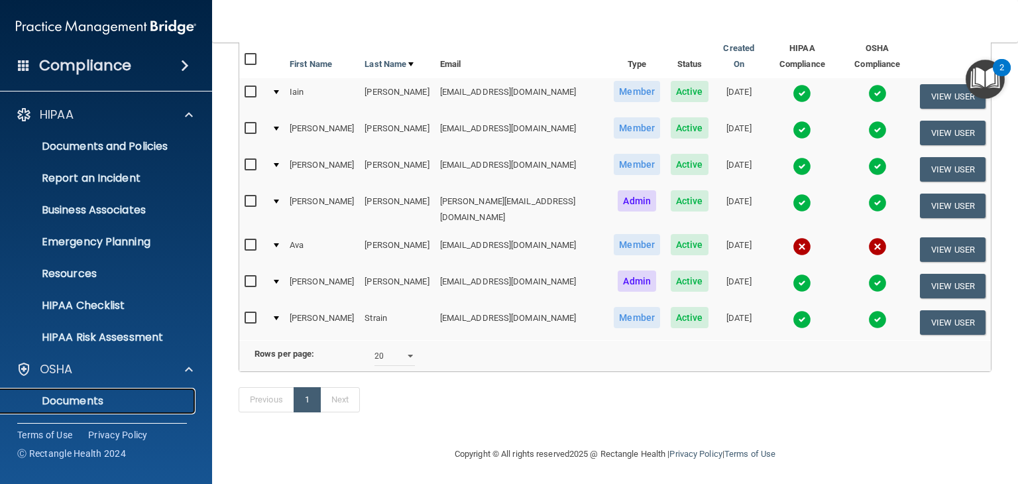
click at [85, 394] on p "Documents" at bounding box center [99, 400] width 181 height 13
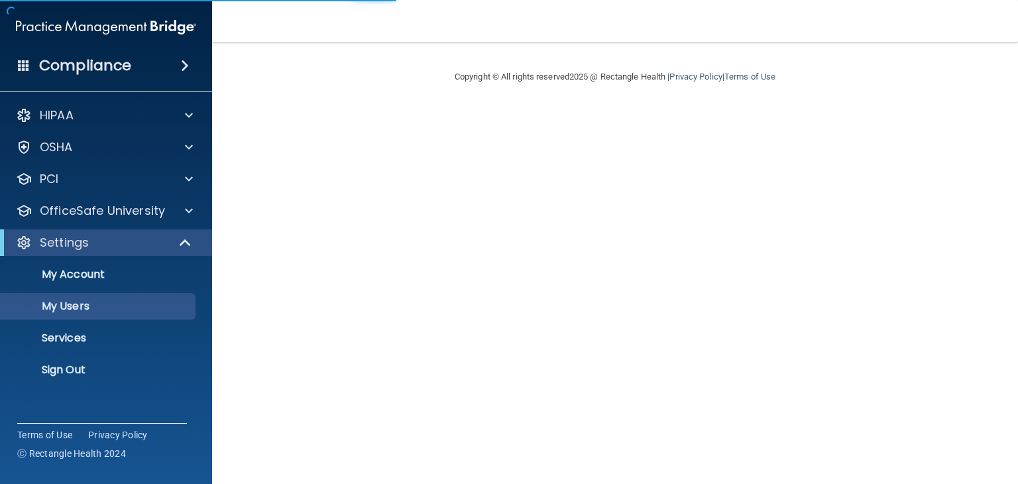
select select "20"
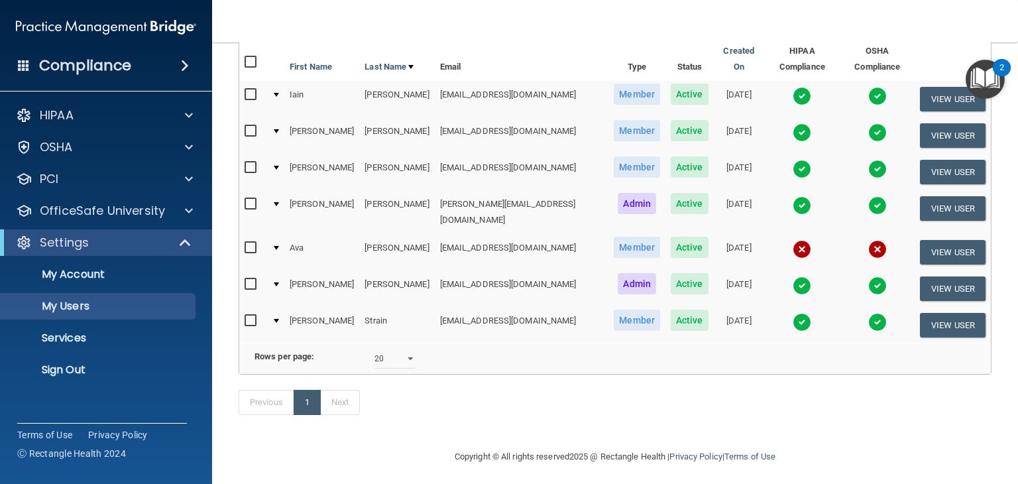
scroll to position [152, 0]
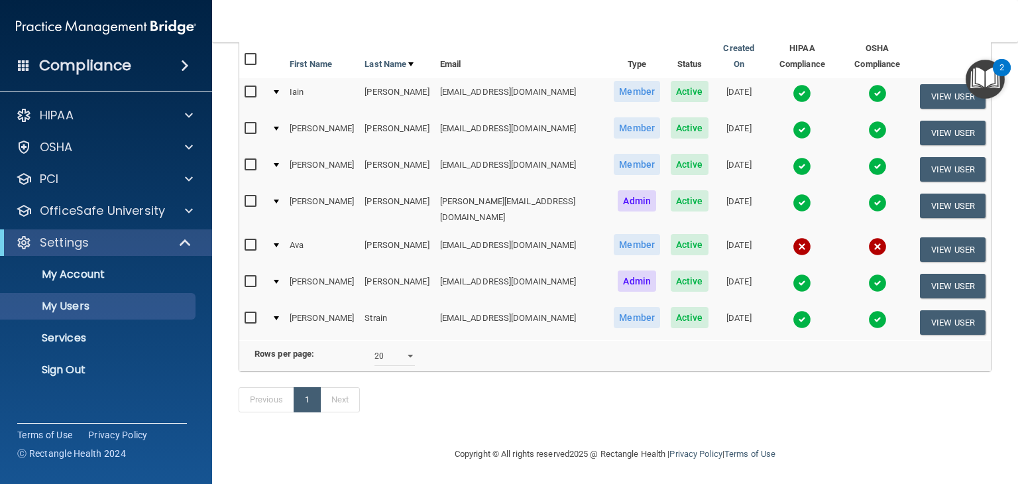
click at [272, 231] on td at bounding box center [275, 249] width 18 height 36
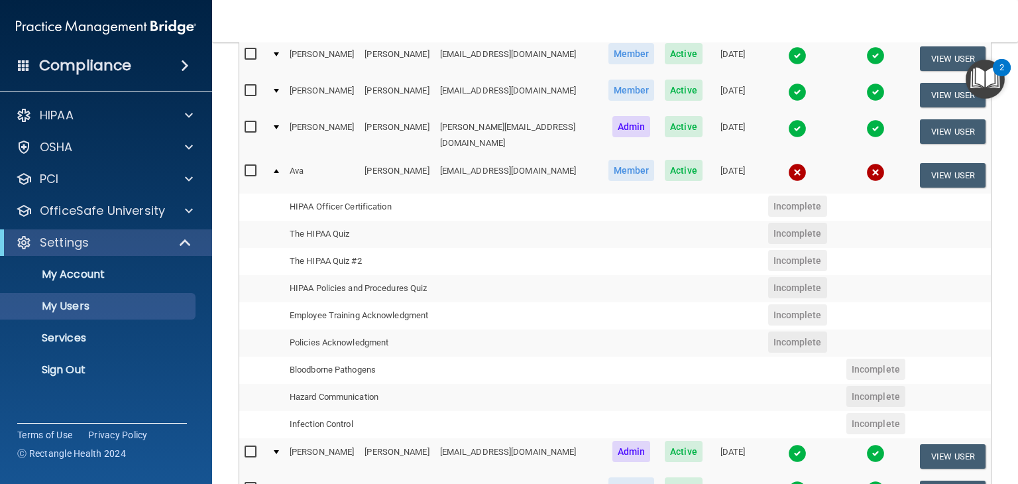
scroll to position [130, 0]
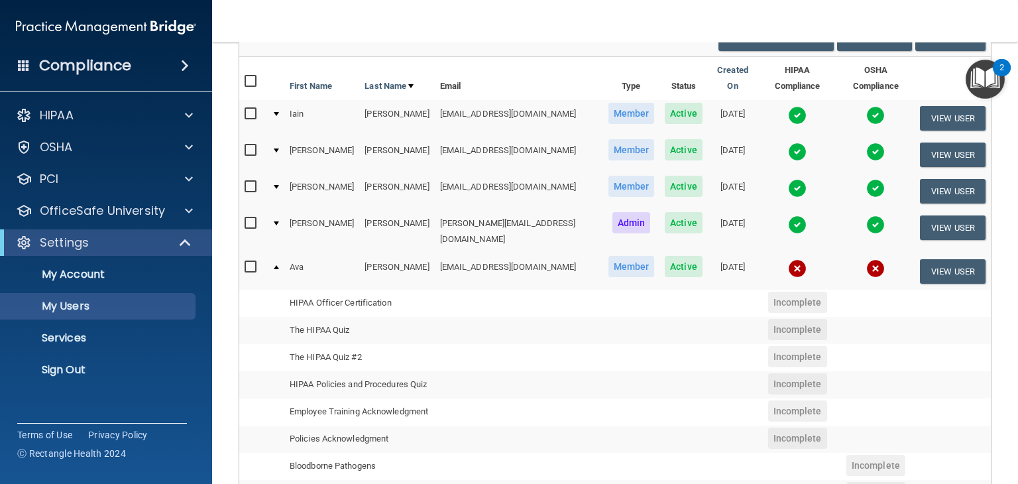
click at [273, 253] on td at bounding box center [275, 271] width 18 height 36
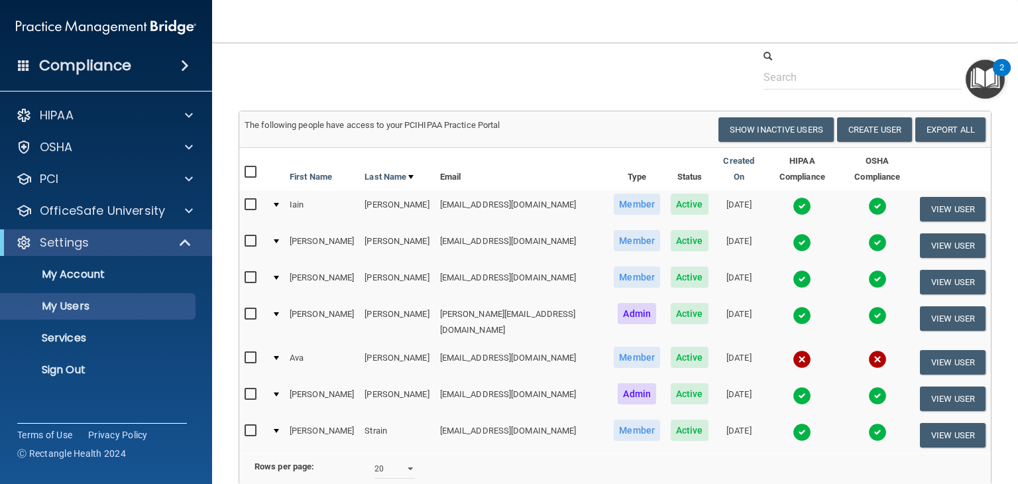
scroll to position [0, 0]
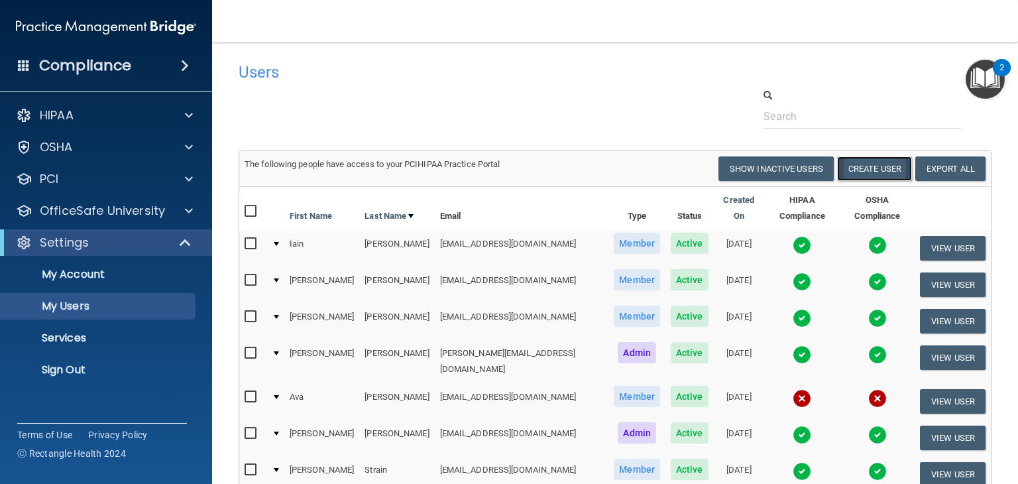
click at [871, 167] on button "Create User" at bounding box center [874, 168] width 75 height 25
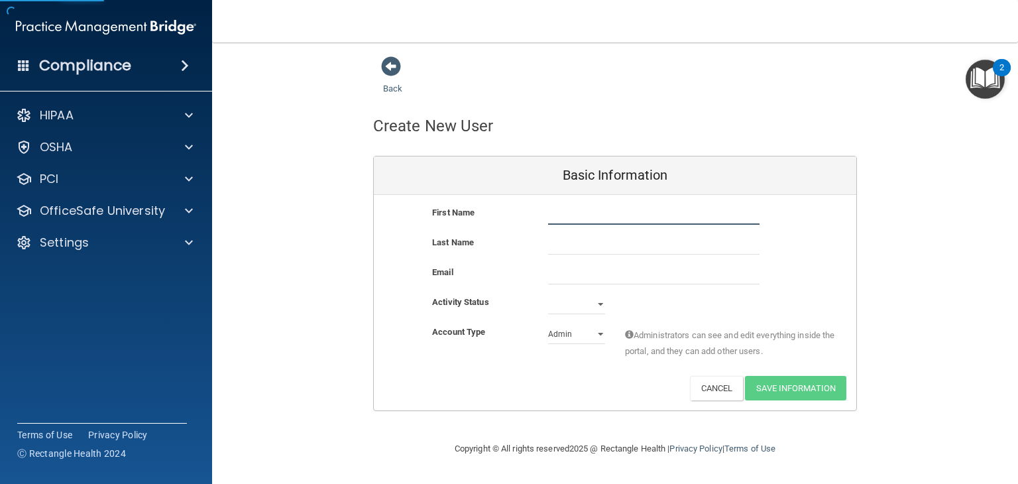
click at [573, 210] on input "text" at bounding box center [653, 215] width 211 height 20
click at [706, 385] on button "Cancel" at bounding box center [717, 388] width 54 height 25
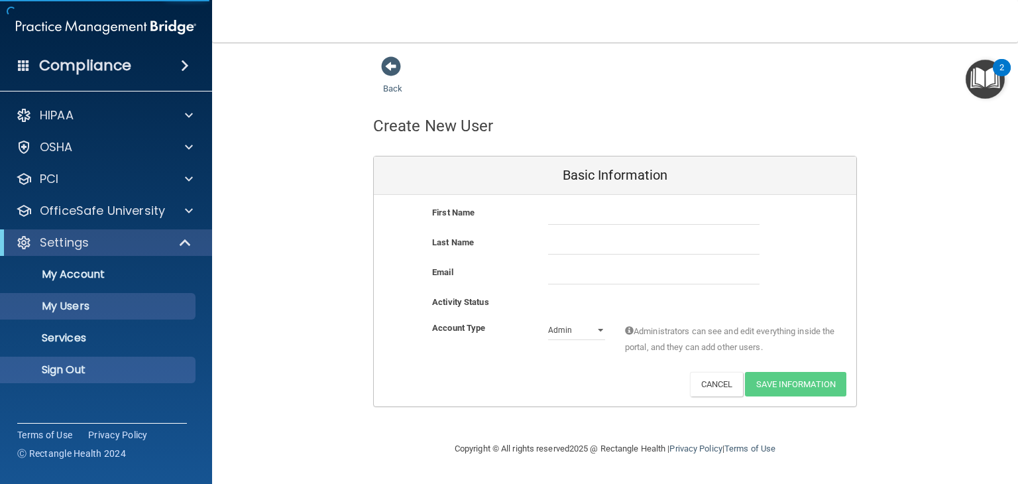
select select "20"
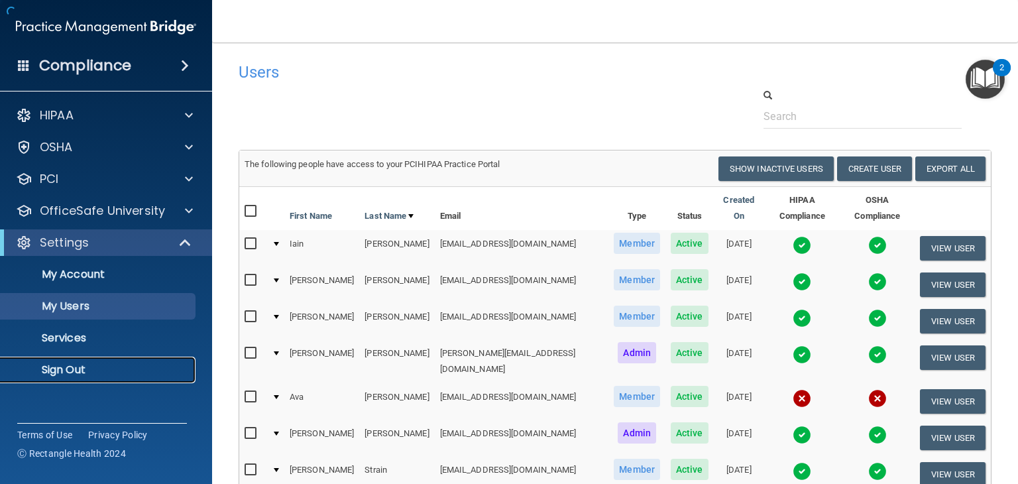
click at [53, 366] on p "Sign Out" at bounding box center [99, 369] width 181 height 13
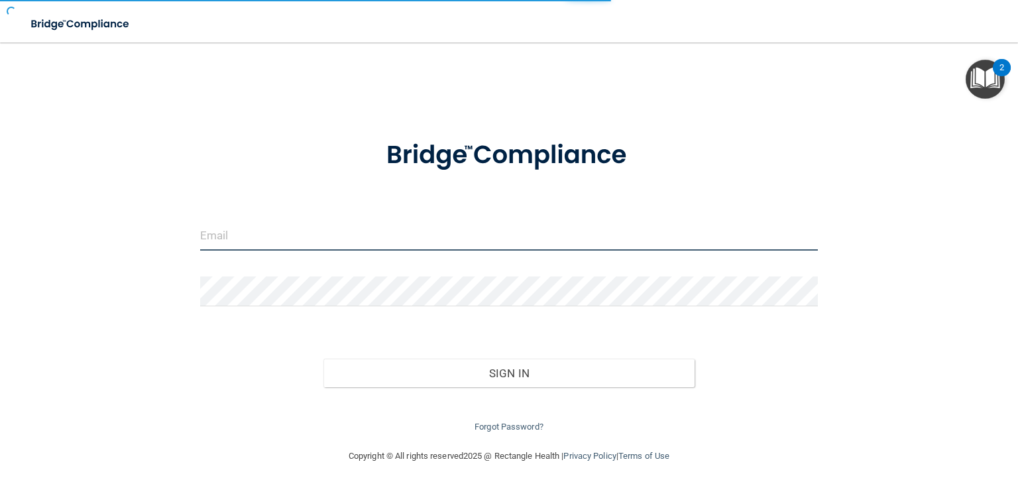
type input "[EMAIL_ADDRESS][DOMAIN_NAME]"
